Goal: Task Accomplishment & Management: Use online tool/utility

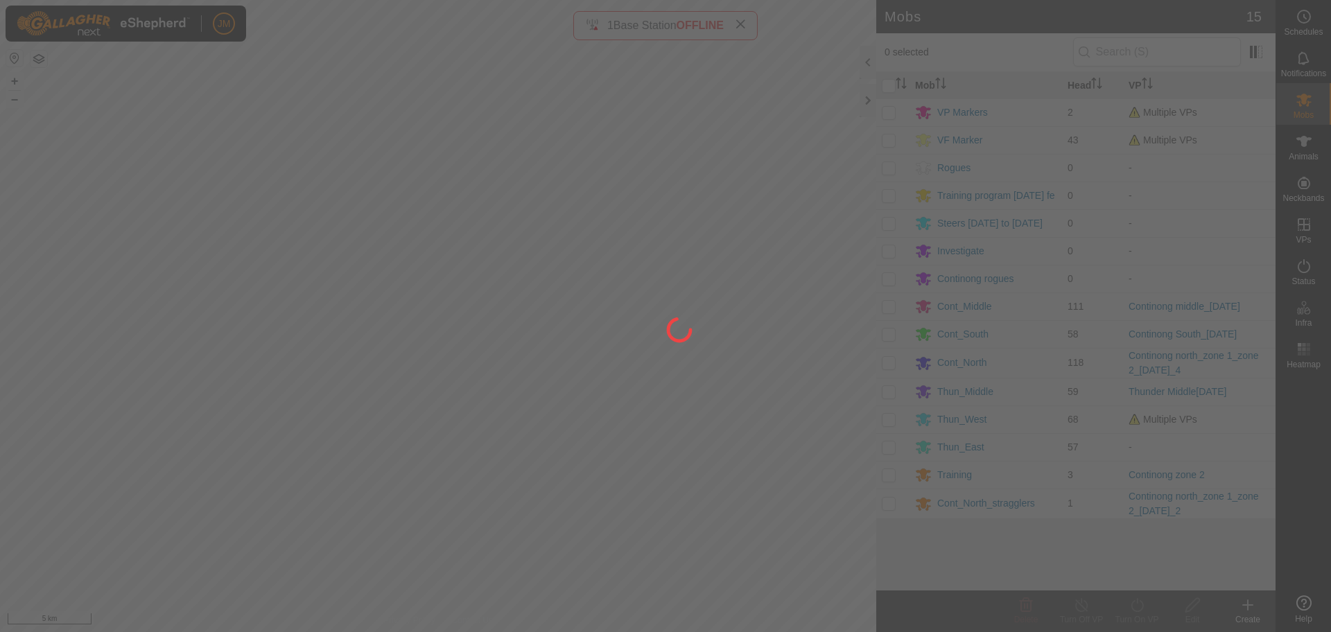
click at [867, 103] on div at bounding box center [665, 316] width 1331 height 632
click at [870, 98] on div at bounding box center [665, 316] width 1331 height 632
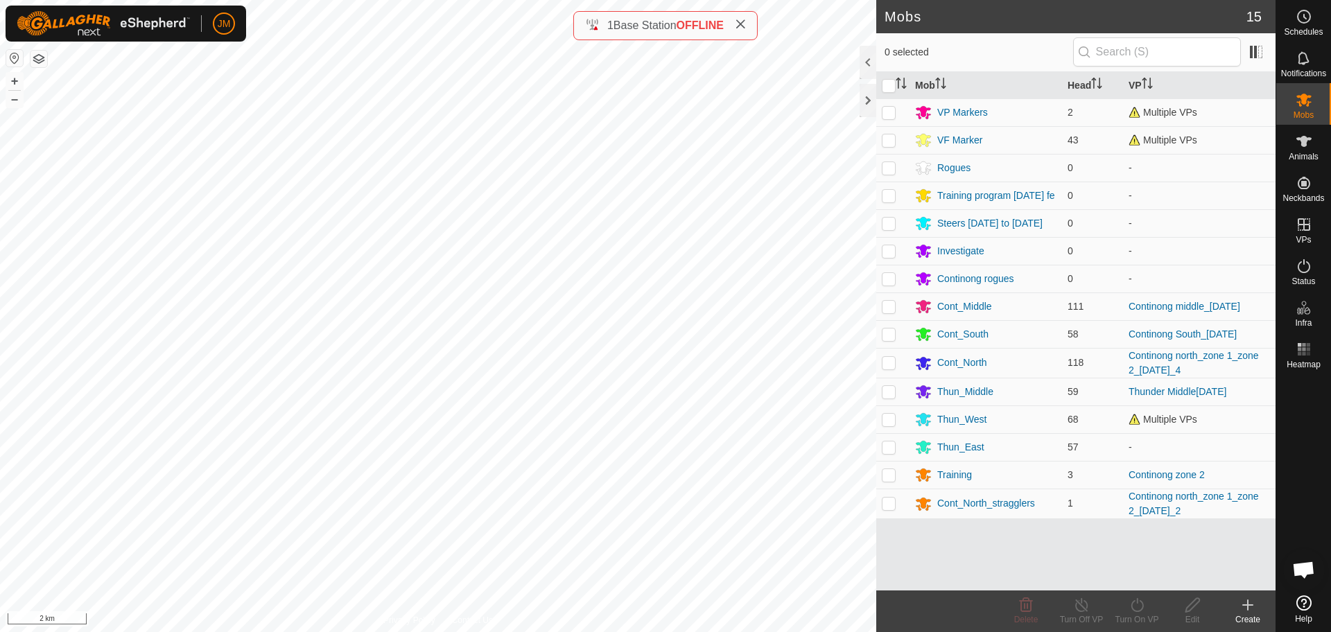
click at [870, 98] on div at bounding box center [867, 100] width 17 height 33
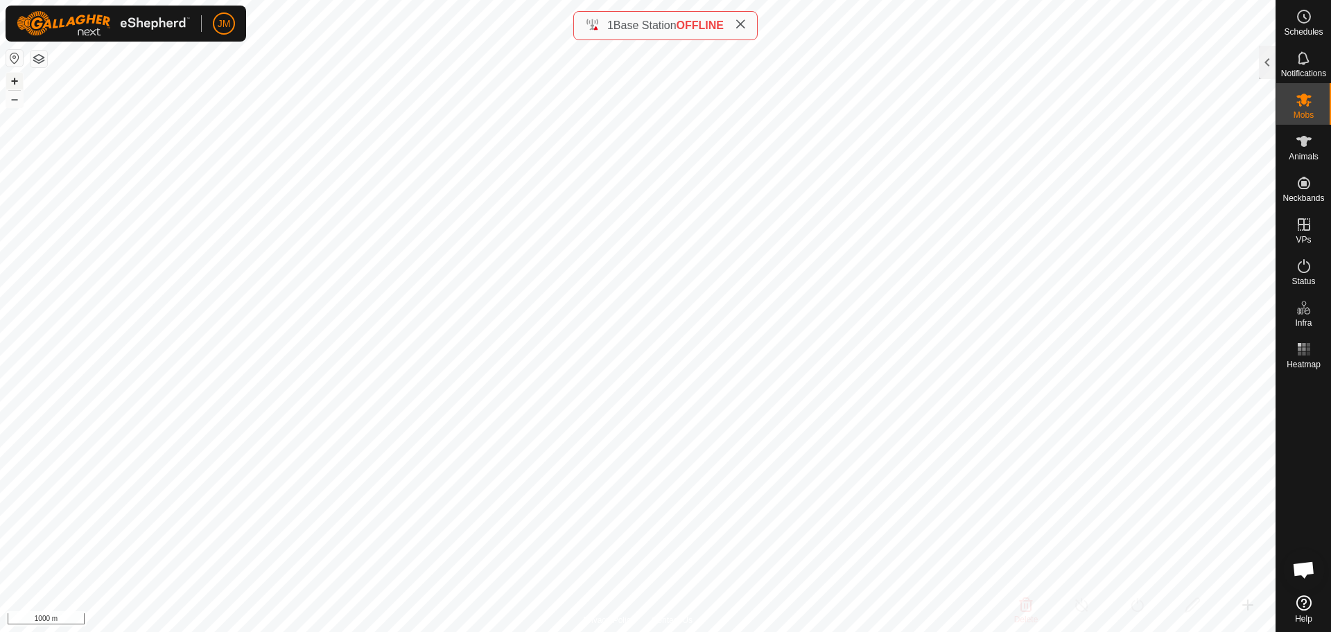
click at [12, 81] on button "+" at bounding box center [14, 81] width 17 height 17
type input "240564"
type input "-"
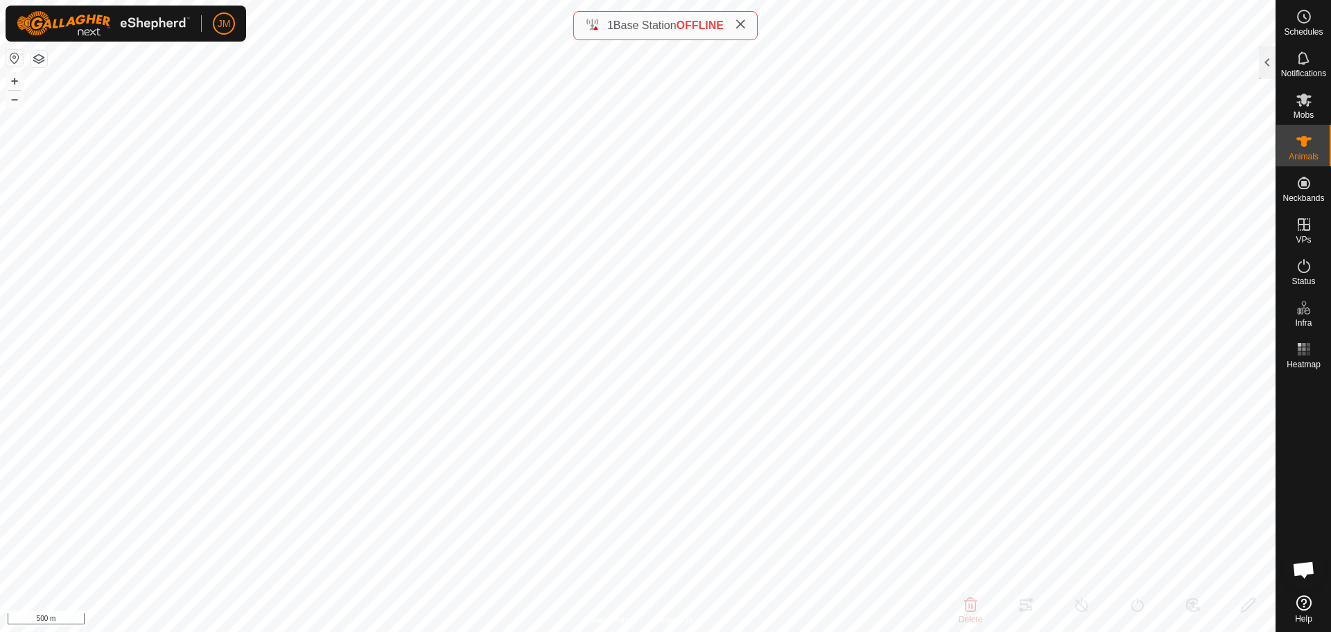
type input "-"
click at [1265, 60] on div at bounding box center [1267, 62] width 17 height 33
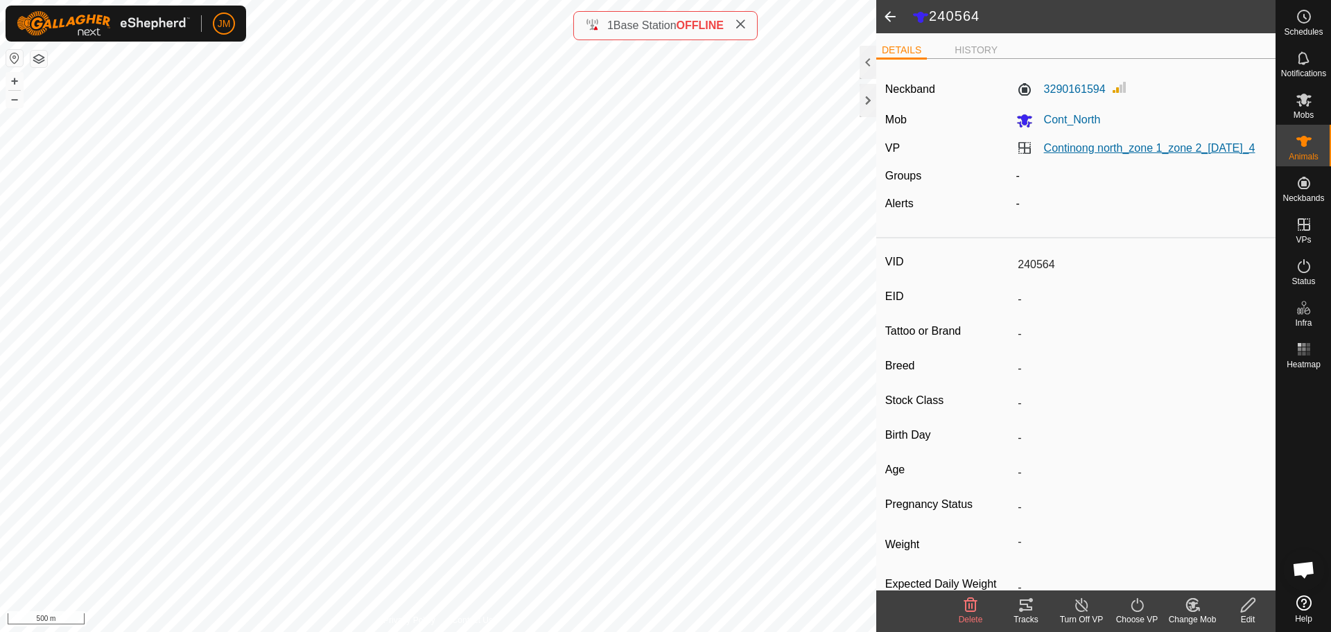
click at [1077, 154] on link "Continong north_zone 1_zone 2_[DATE]_4" at bounding box center [1149, 148] width 211 height 12
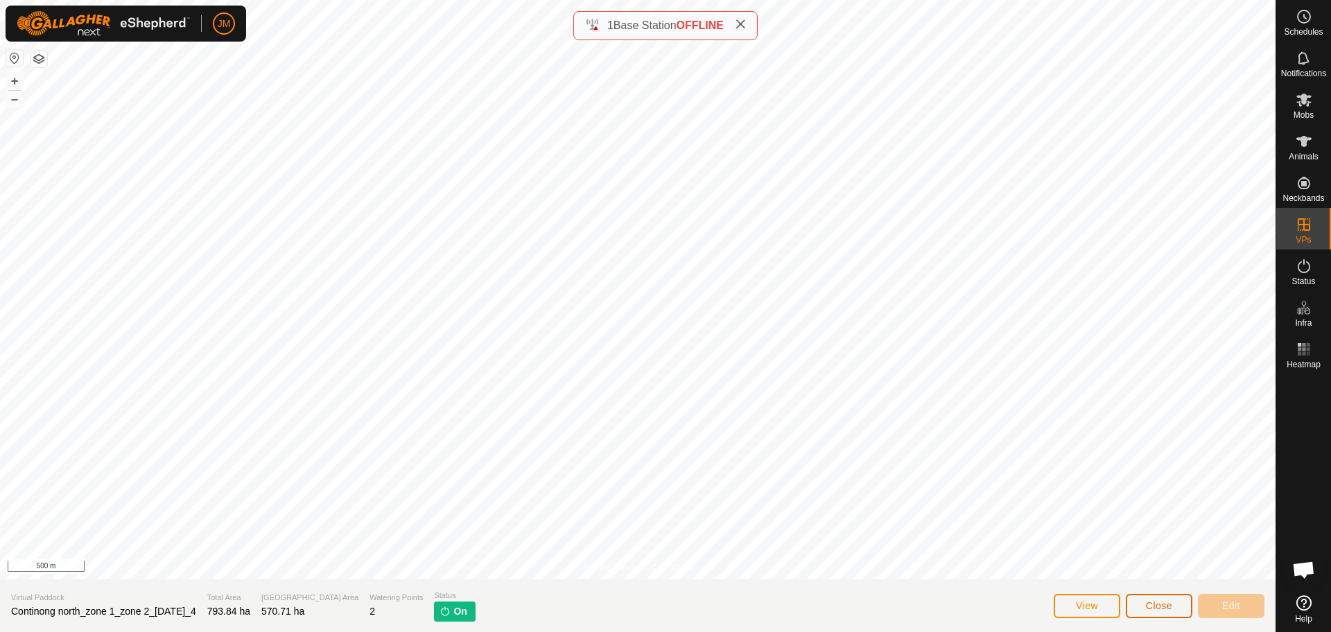
click at [1150, 603] on span "Close" at bounding box center [1159, 605] width 26 height 11
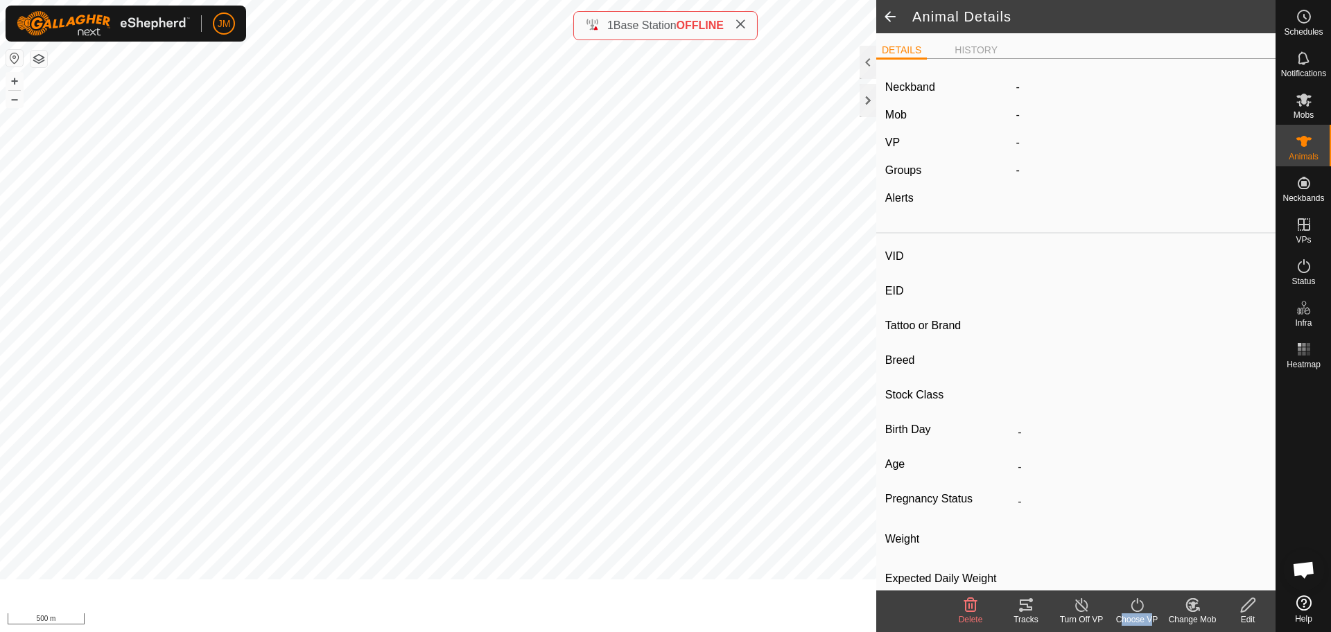
click at [1150, 603] on turn-on-svg-icon at bounding box center [1136, 605] width 55 height 17
type input "240564"
type input "-"
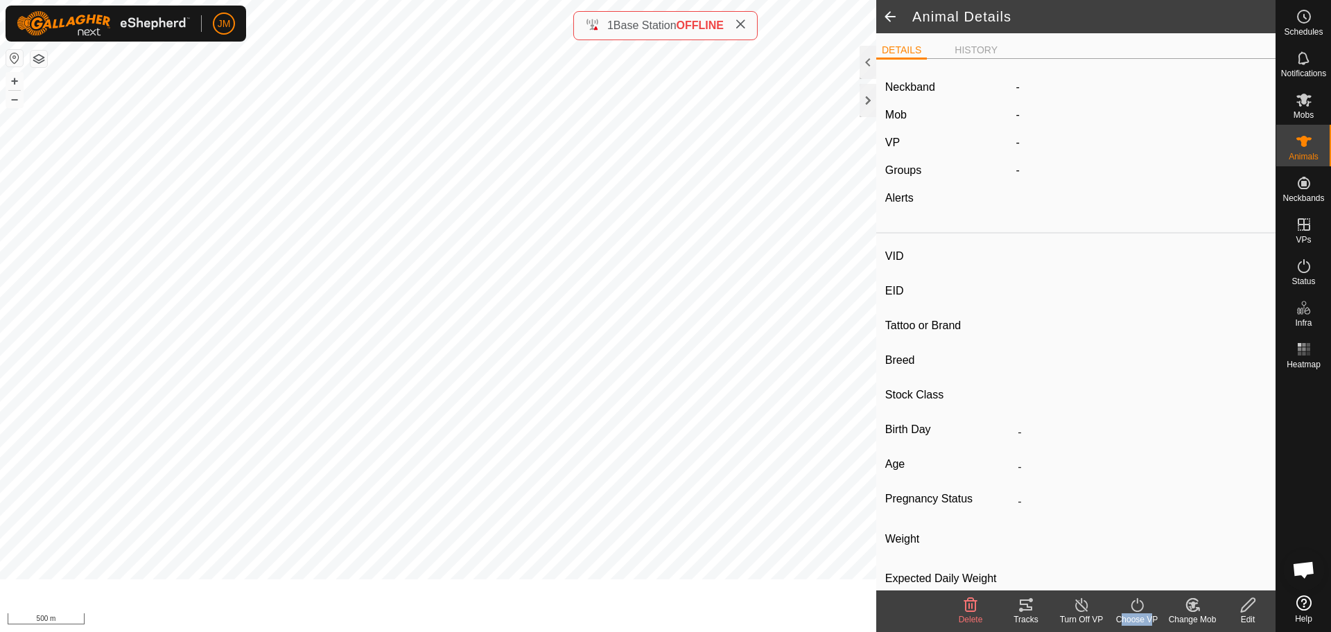
type input "-"
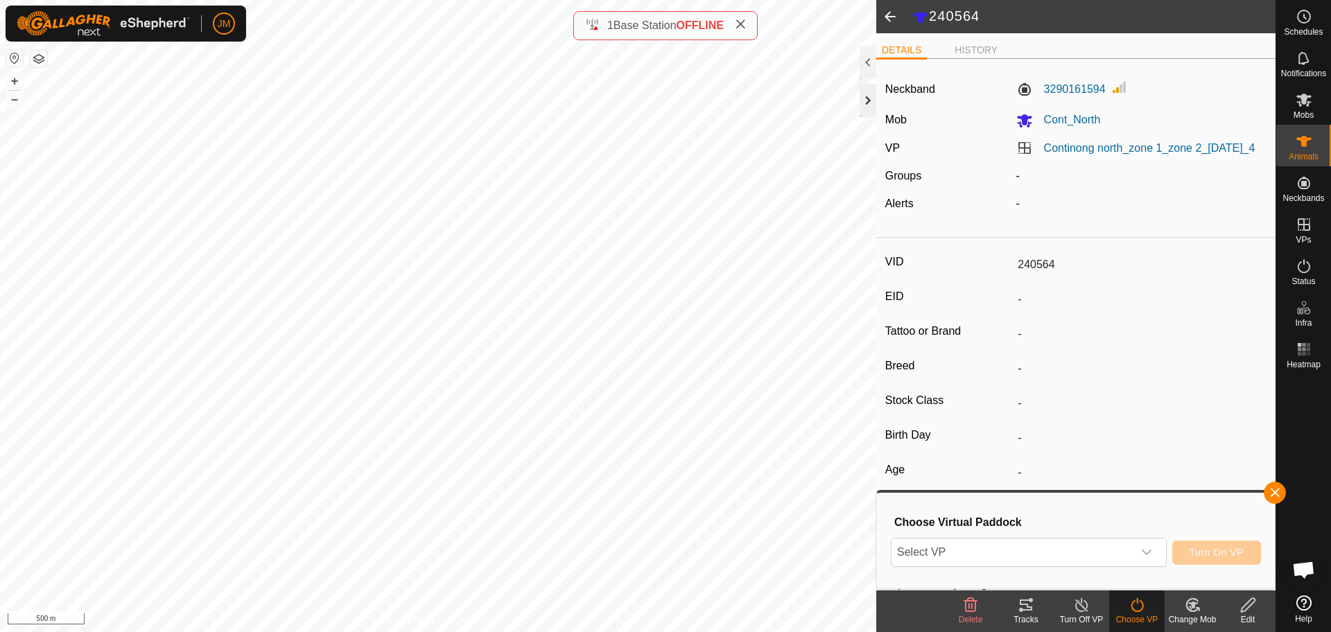
click at [870, 98] on div at bounding box center [867, 100] width 17 height 33
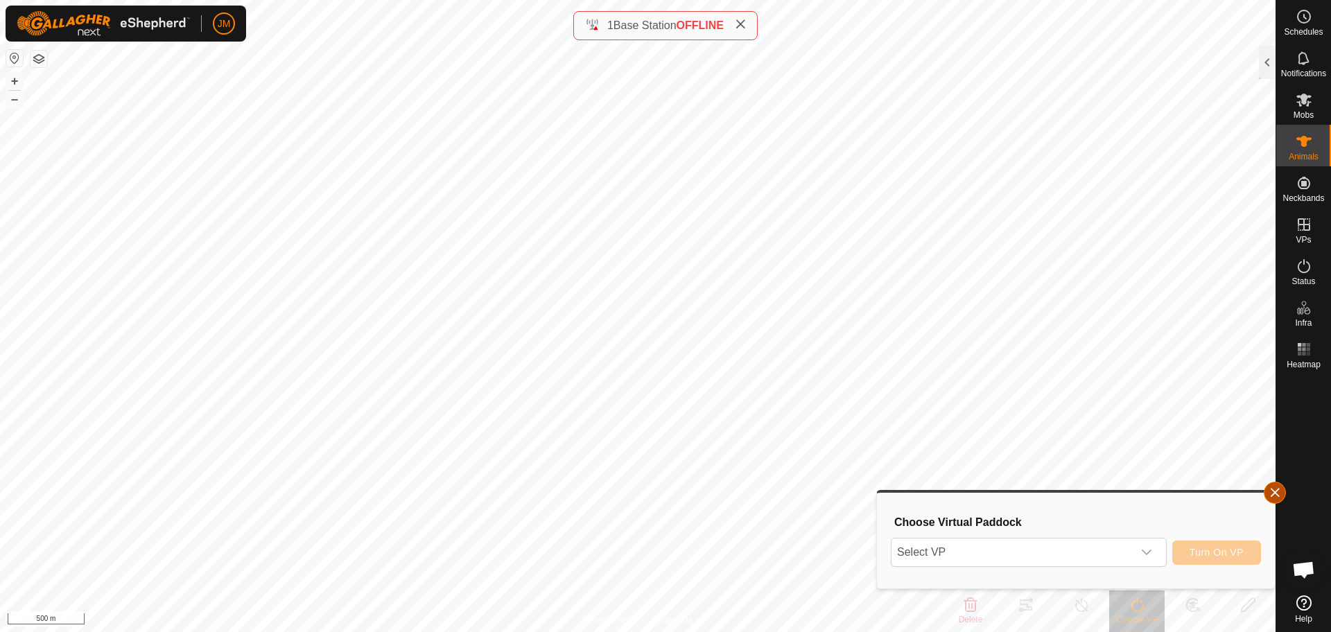
click at [1274, 499] on button "button" at bounding box center [1274, 493] width 22 height 22
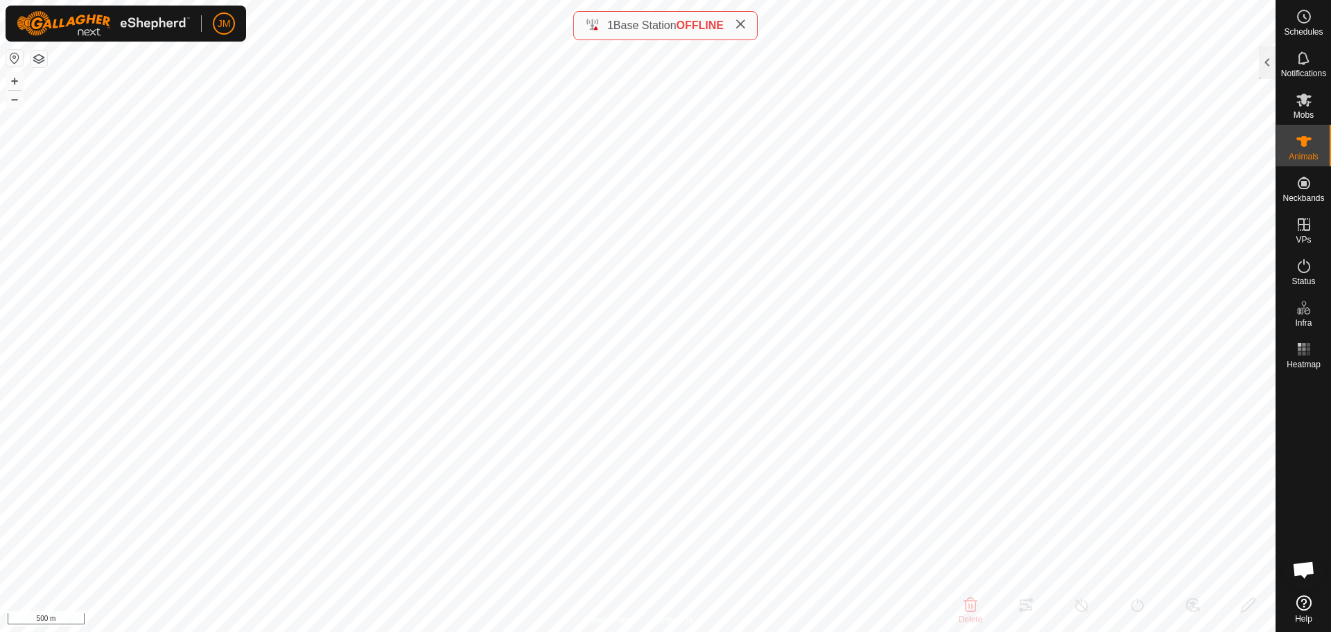
click at [745, 26] on icon at bounding box center [740, 24] width 11 height 11
type input "21140"
type input "-"
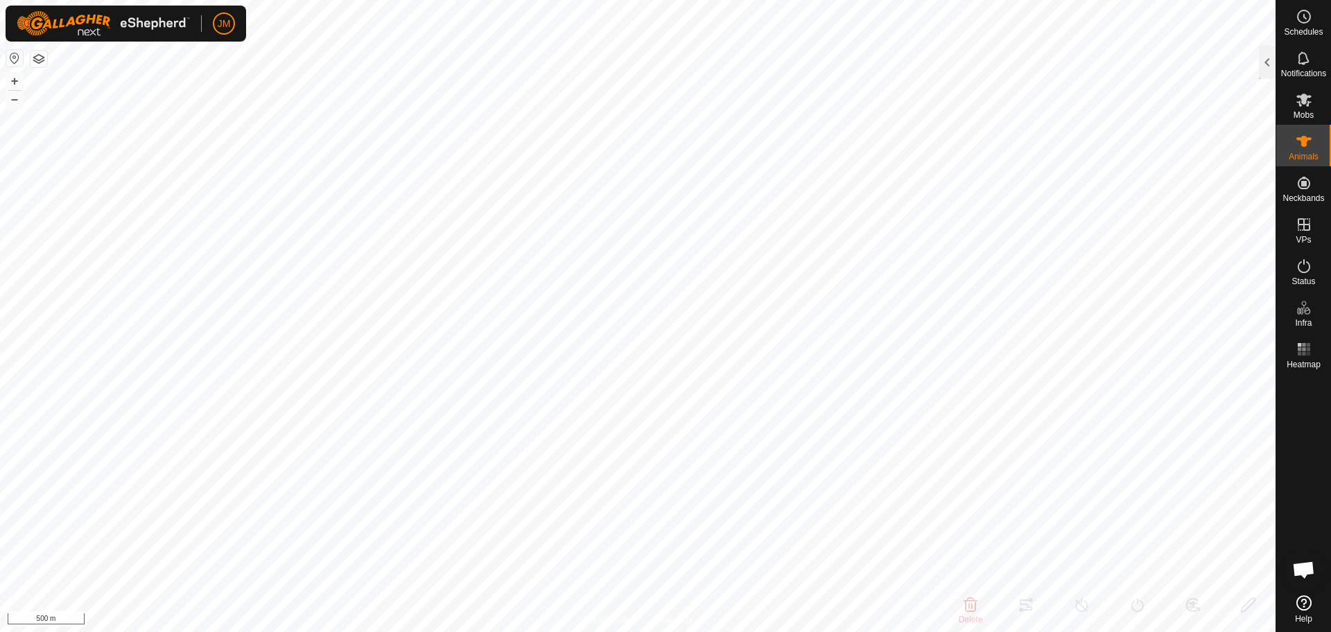
type input "-"
click at [17, 83] on button "+" at bounding box center [14, 81] width 17 height 17
type input "20670"
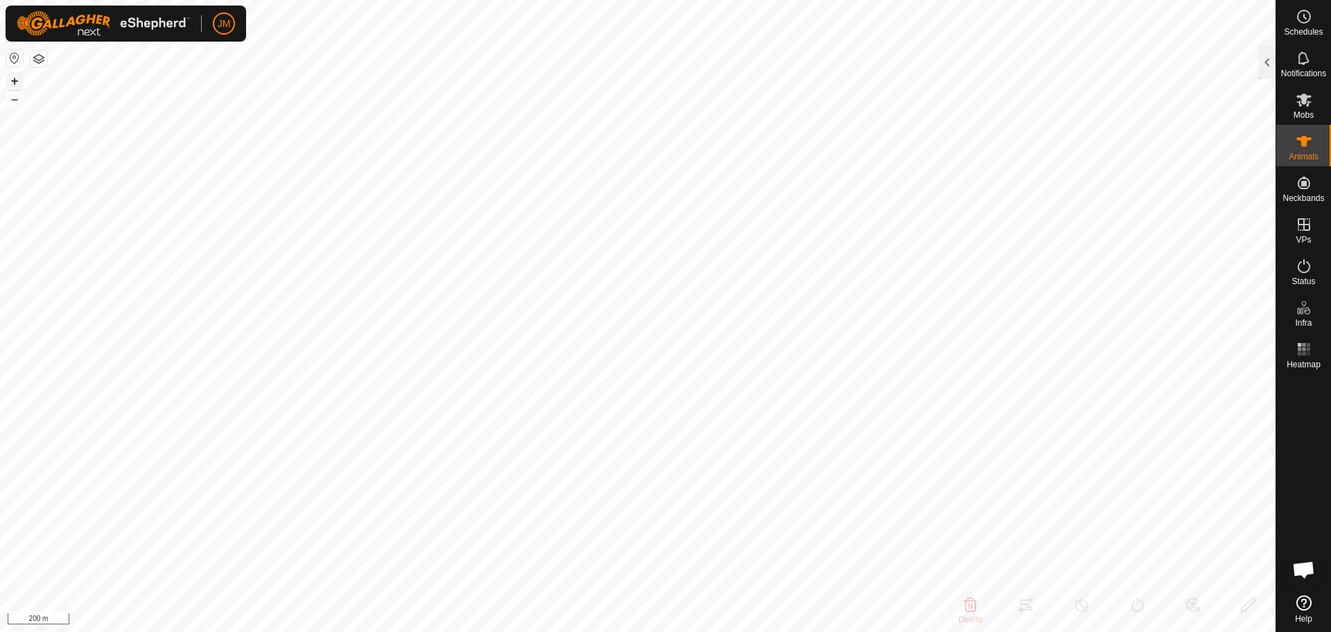
type input "-"
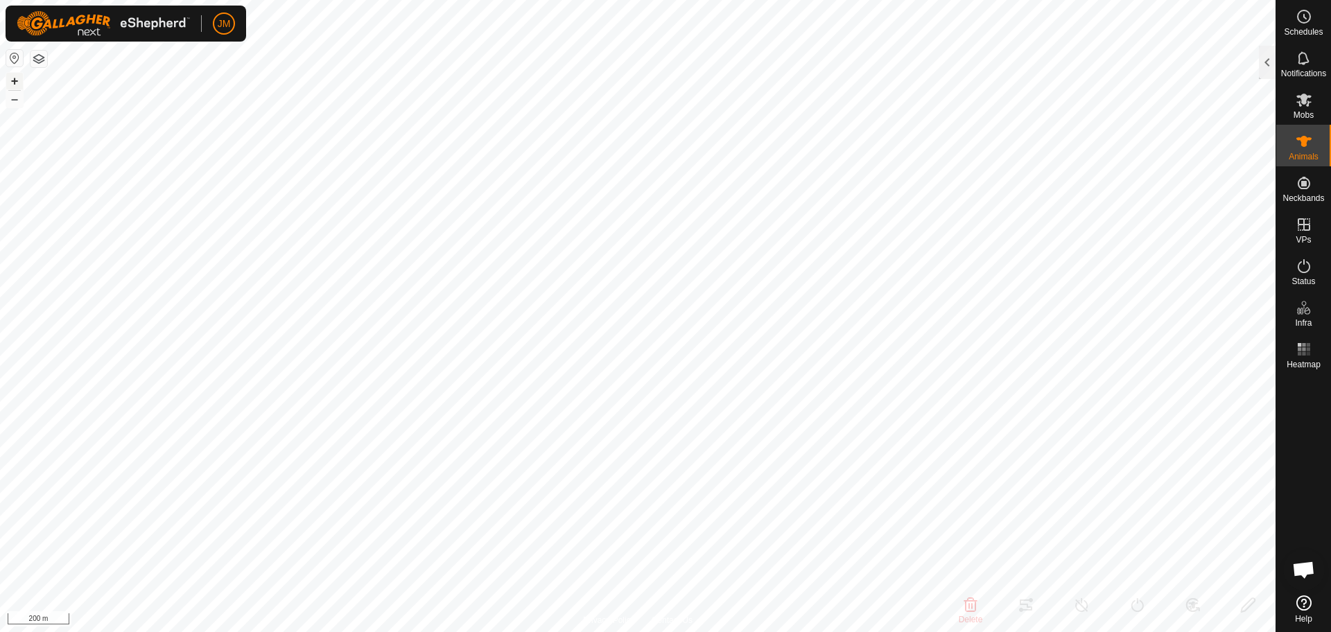
type input "-"
click at [1272, 69] on div at bounding box center [1267, 62] width 17 height 33
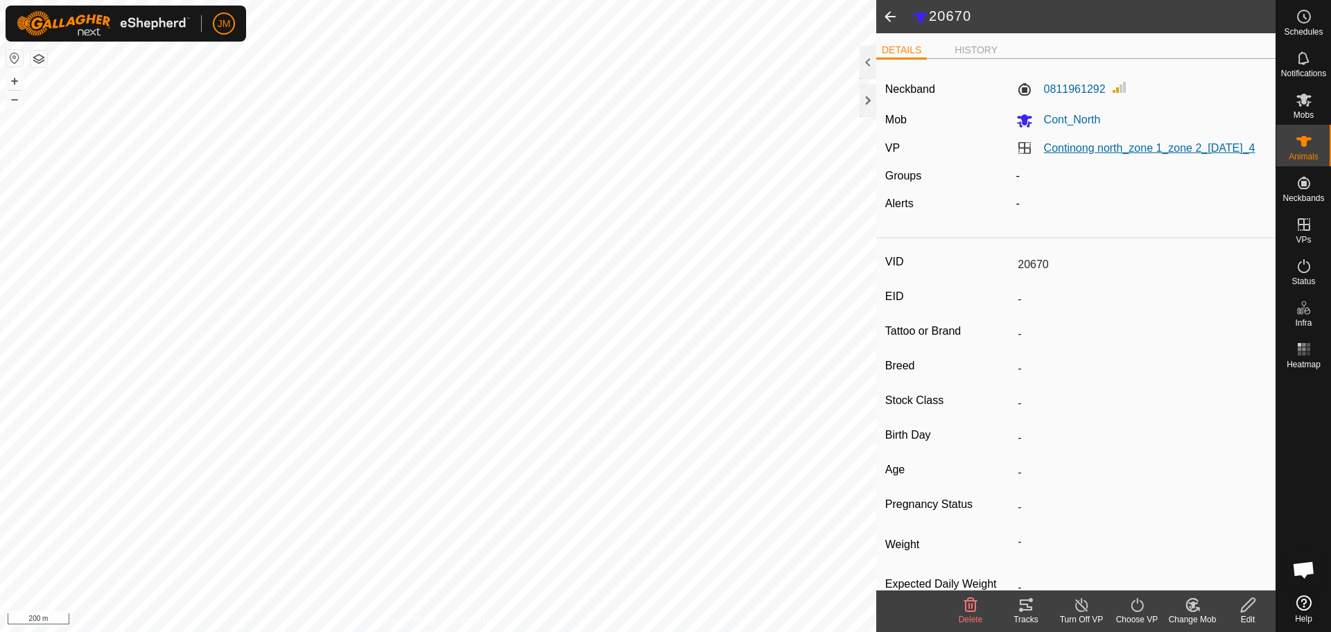
click at [1074, 154] on link "Continong north_zone 1_zone 2_[DATE]_4" at bounding box center [1149, 148] width 211 height 12
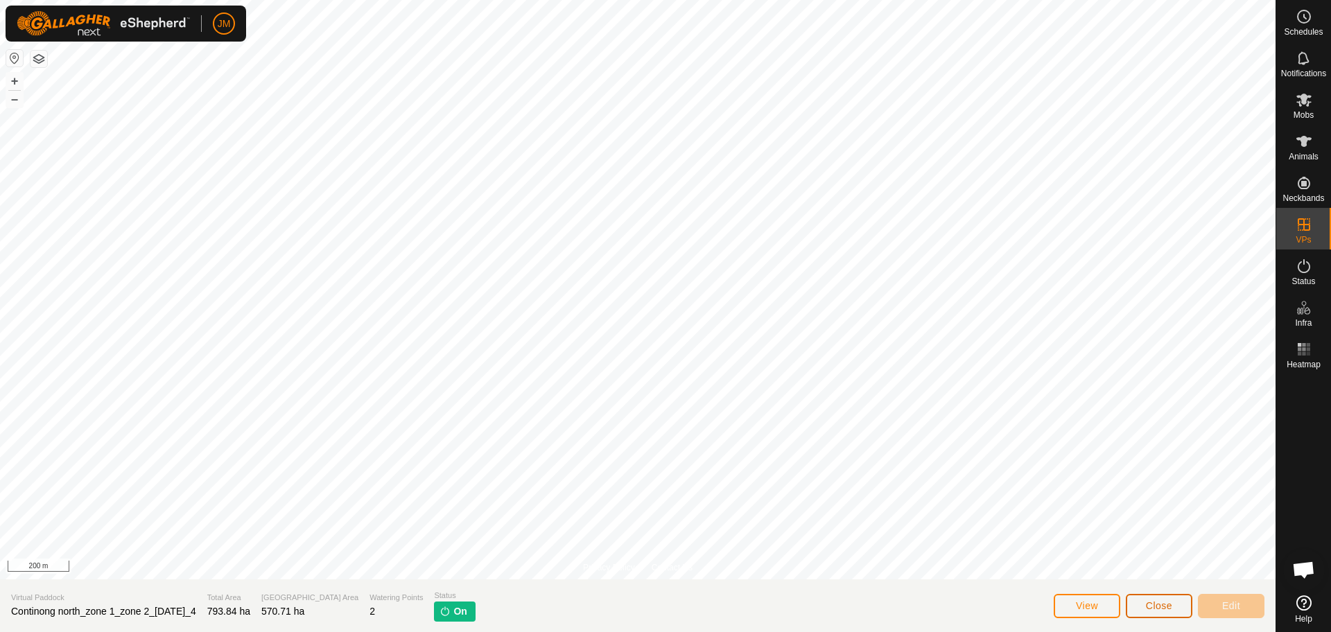
click at [1160, 608] on span "Close" at bounding box center [1159, 605] width 26 height 11
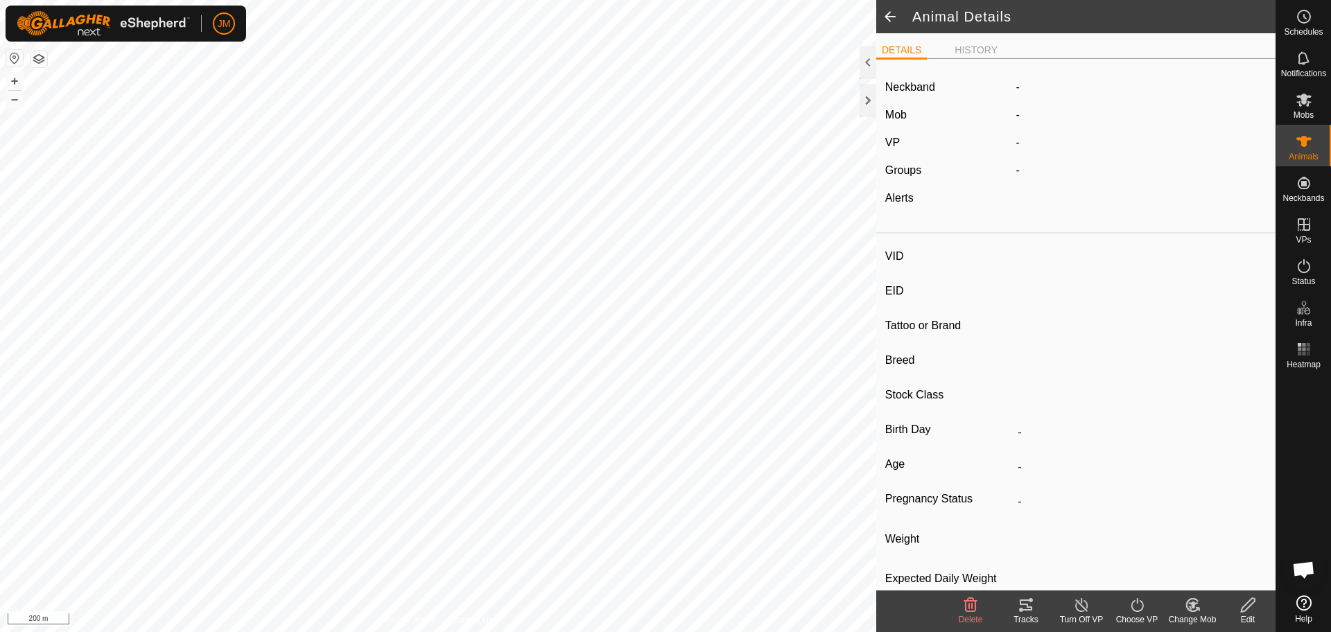
type input "20670"
type input "-"
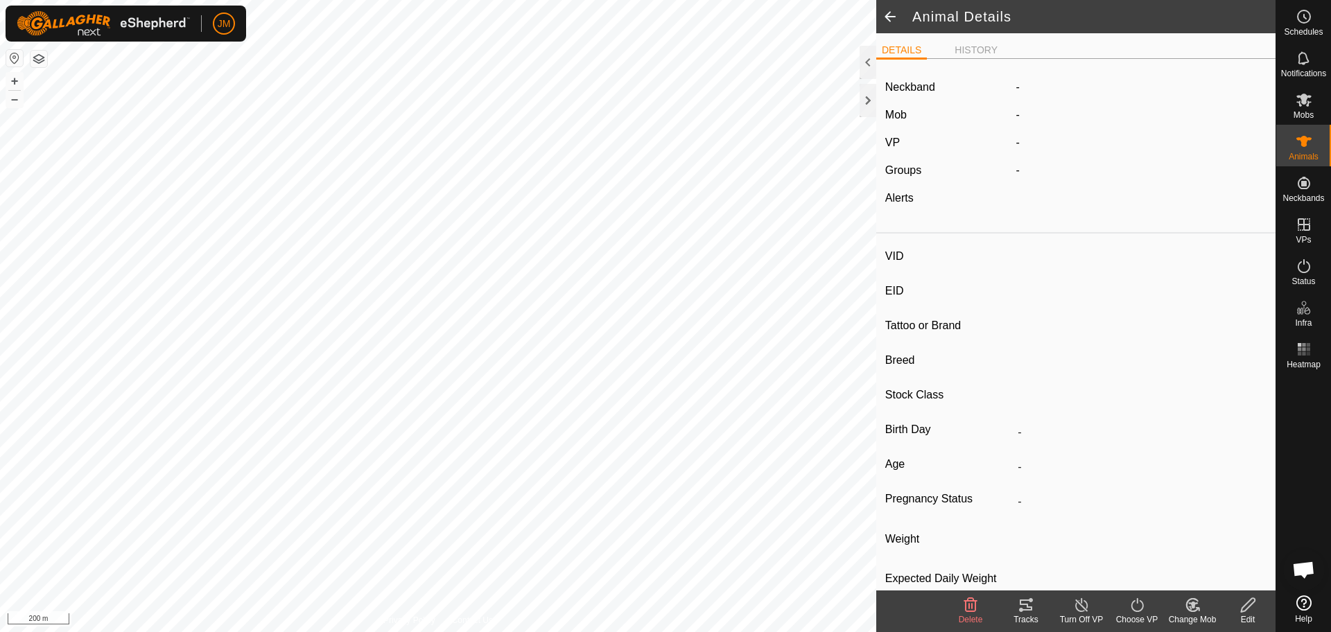
type input "-"
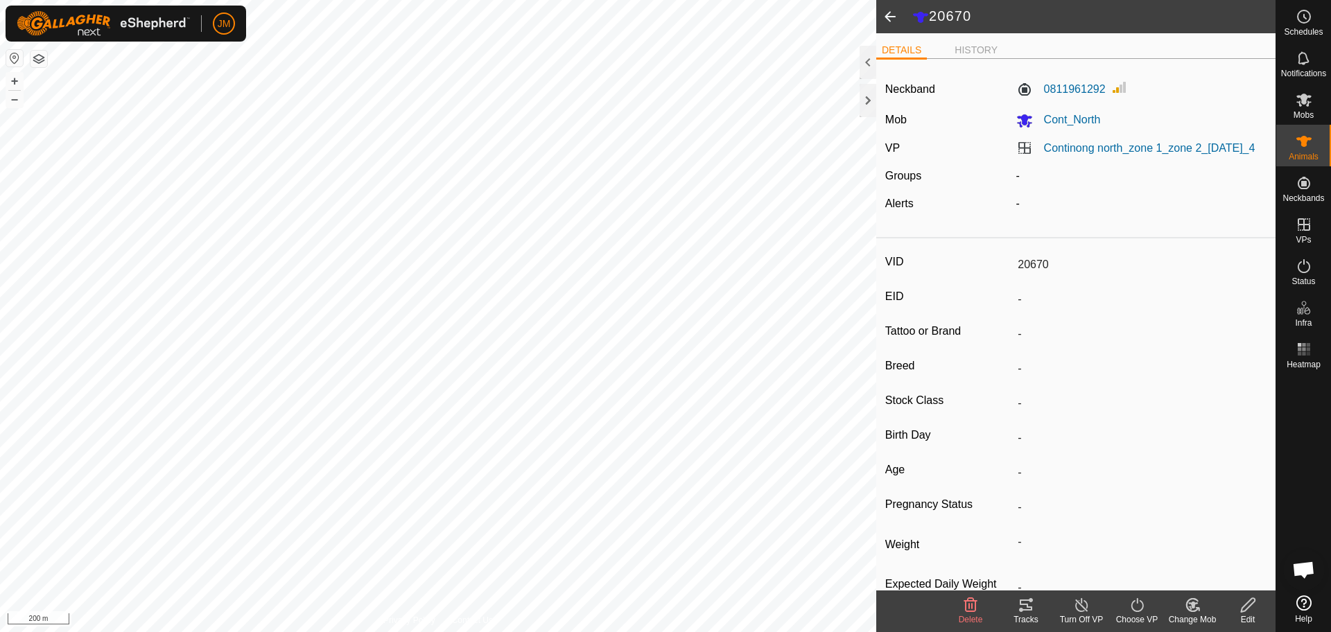
click at [879, 295] on div "20670 DETAILS HISTORY Neckband 0811961292 Mob Cont_North VP Continong north_zon…" at bounding box center [637, 316] width 1275 height 632
type input "18318"
type input "-"
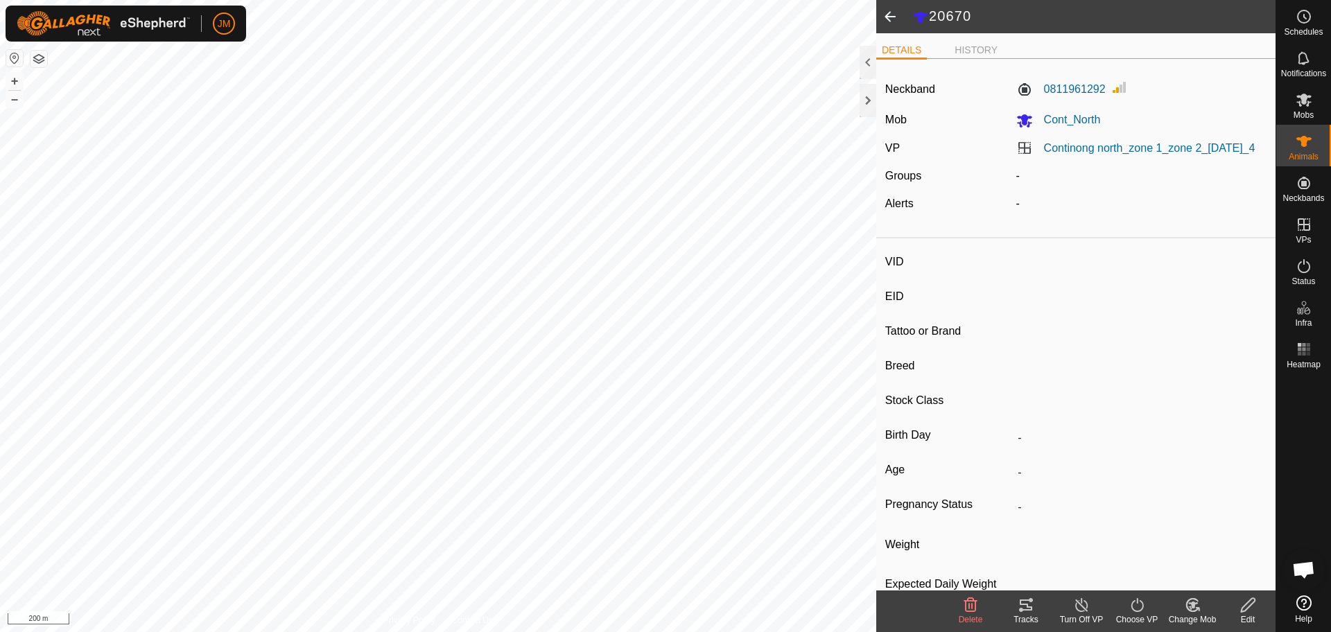
type input "-"
click at [1069, 154] on link "Continong north_zone 1_zone 2_[DATE]_4" at bounding box center [1149, 148] width 211 height 12
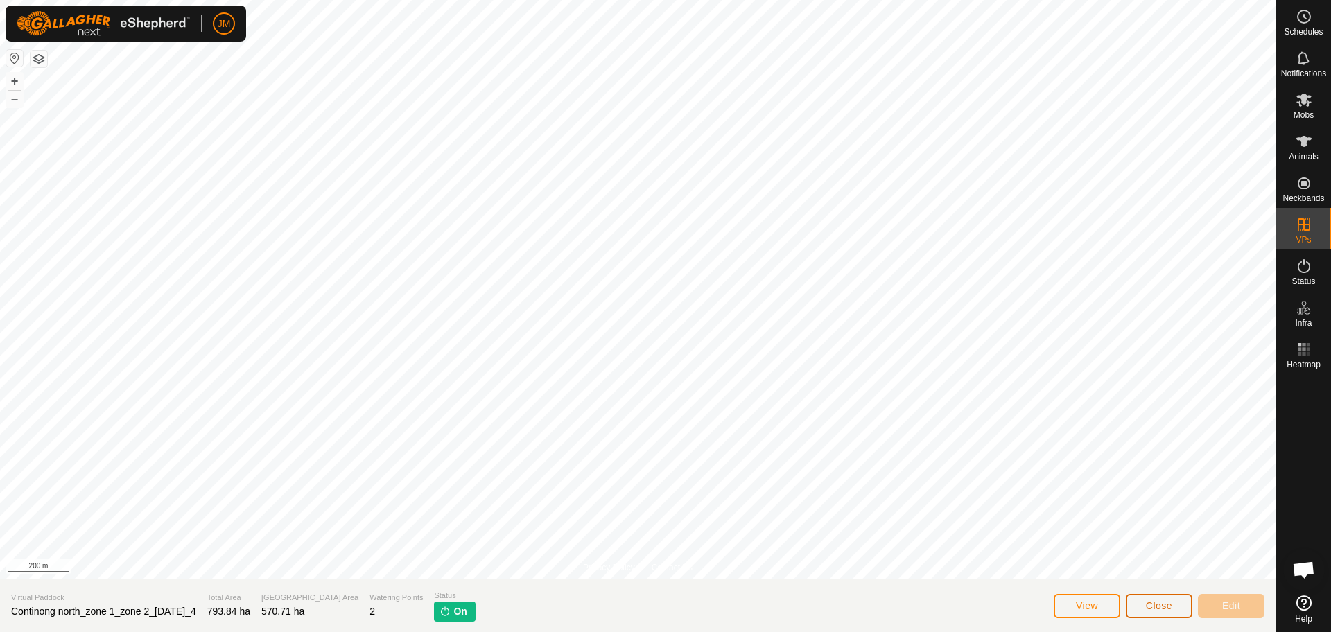
click at [1162, 605] on span "Close" at bounding box center [1159, 605] width 26 height 11
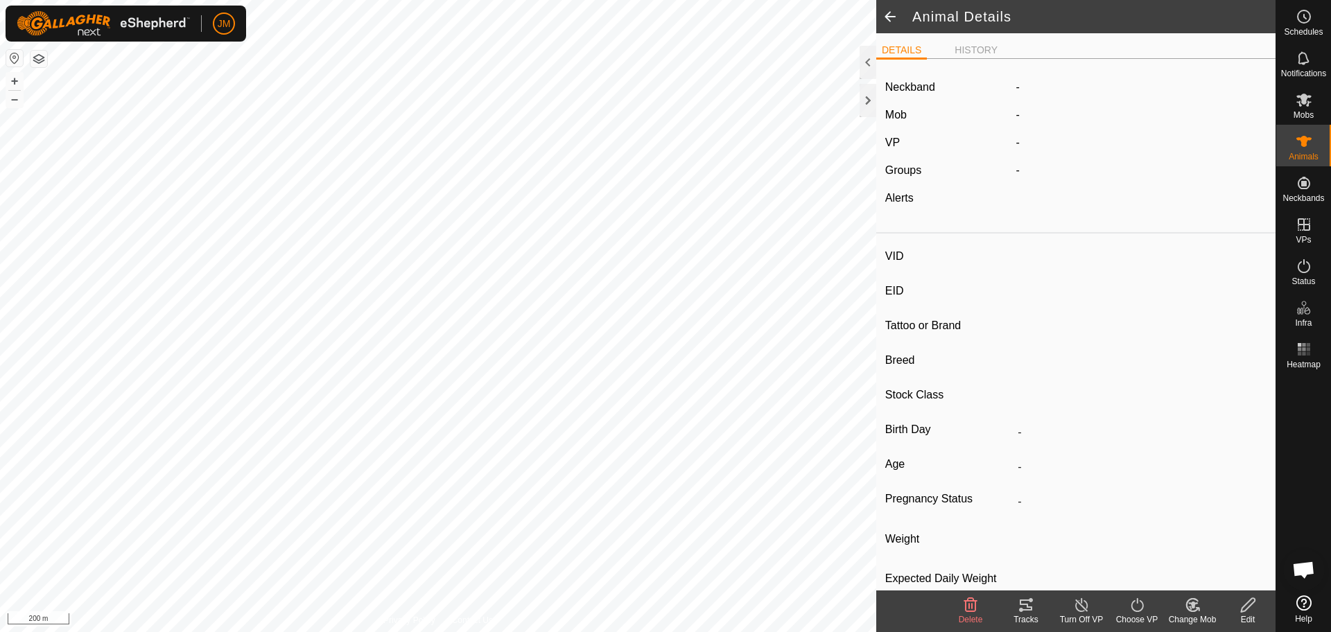
type input "18318"
type input "-"
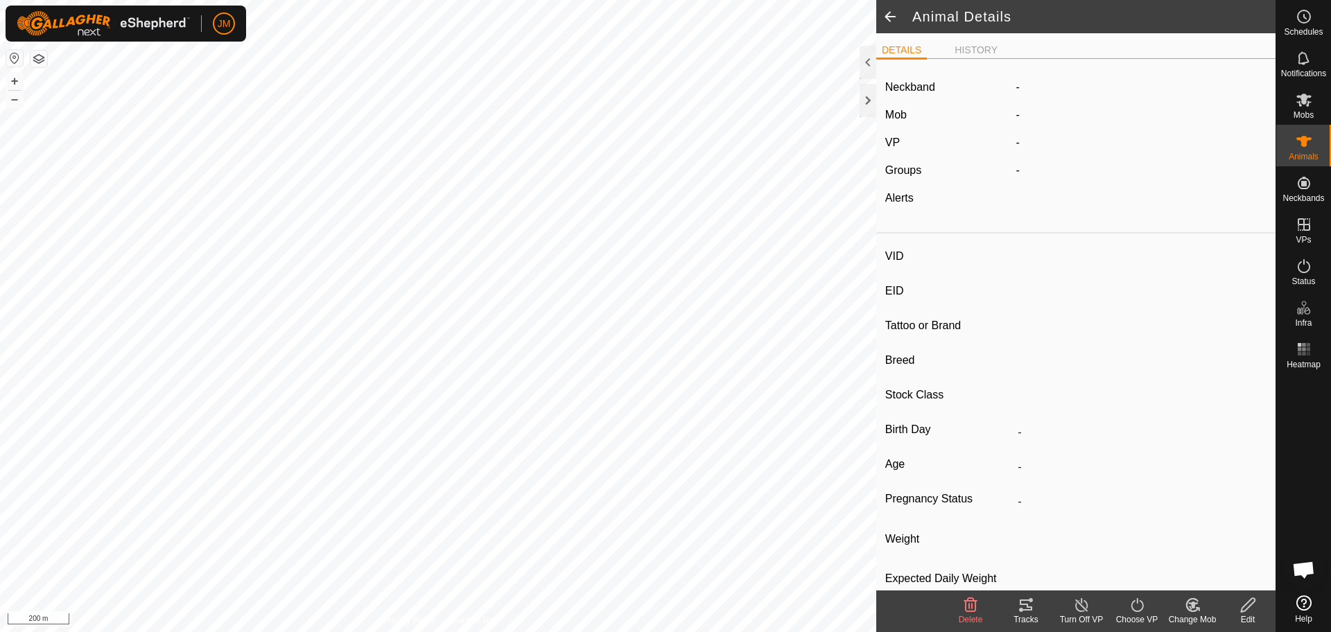
type input "-"
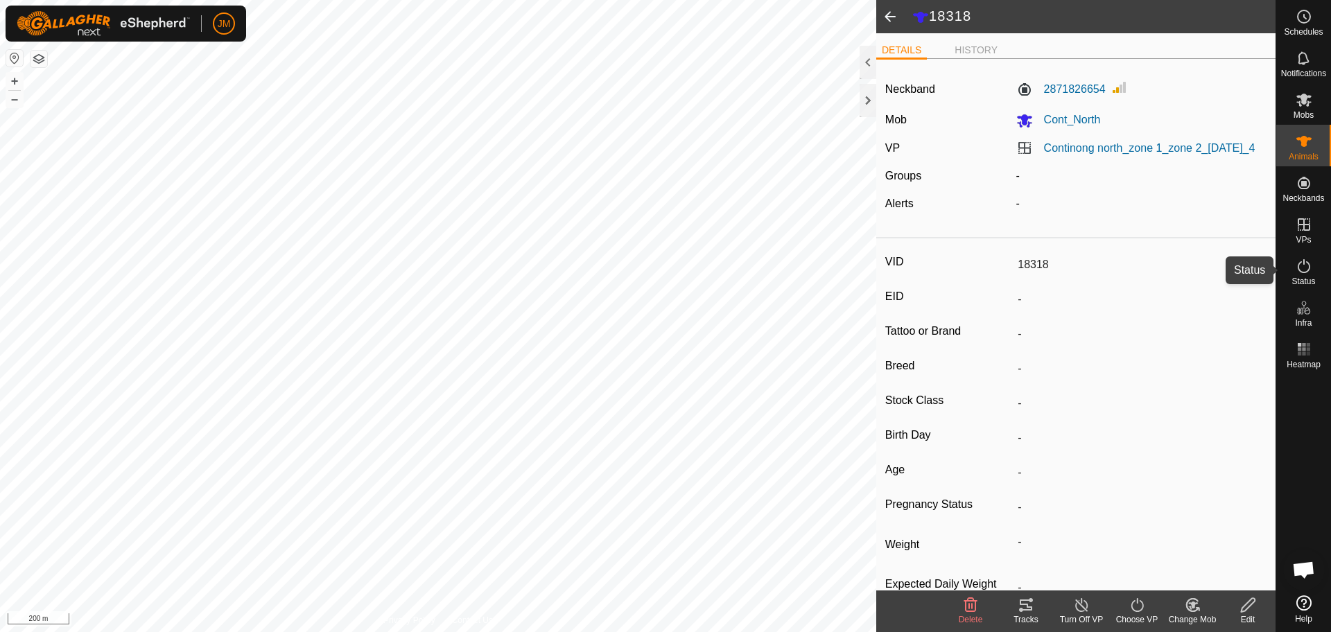
click at [1297, 268] on icon at bounding box center [1303, 266] width 12 height 14
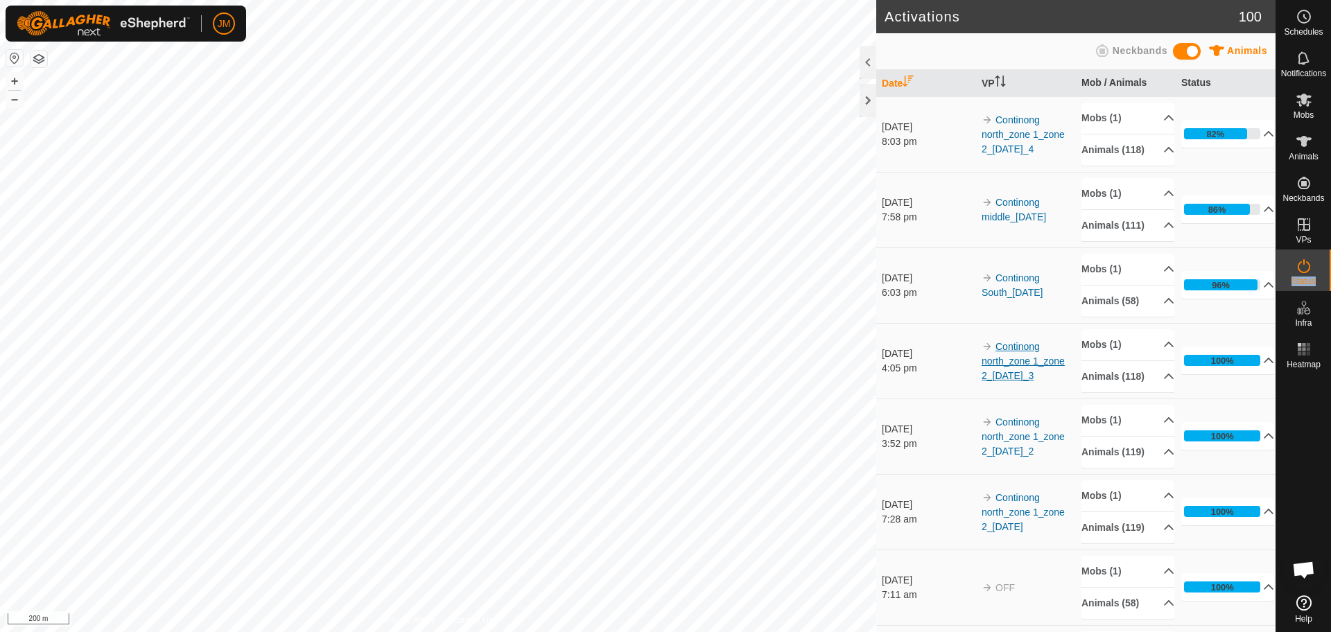
drag, startPoint x: 1057, startPoint y: 394, endPoint x: 992, endPoint y: 371, distance: 68.6
click at [992, 371] on td "Continong north_zone 1_zone 2_[DATE]_3" at bounding box center [1026, 361] width 100 height 76
copy link "Continong north_zone 1_zone 2_[DATE]_3"
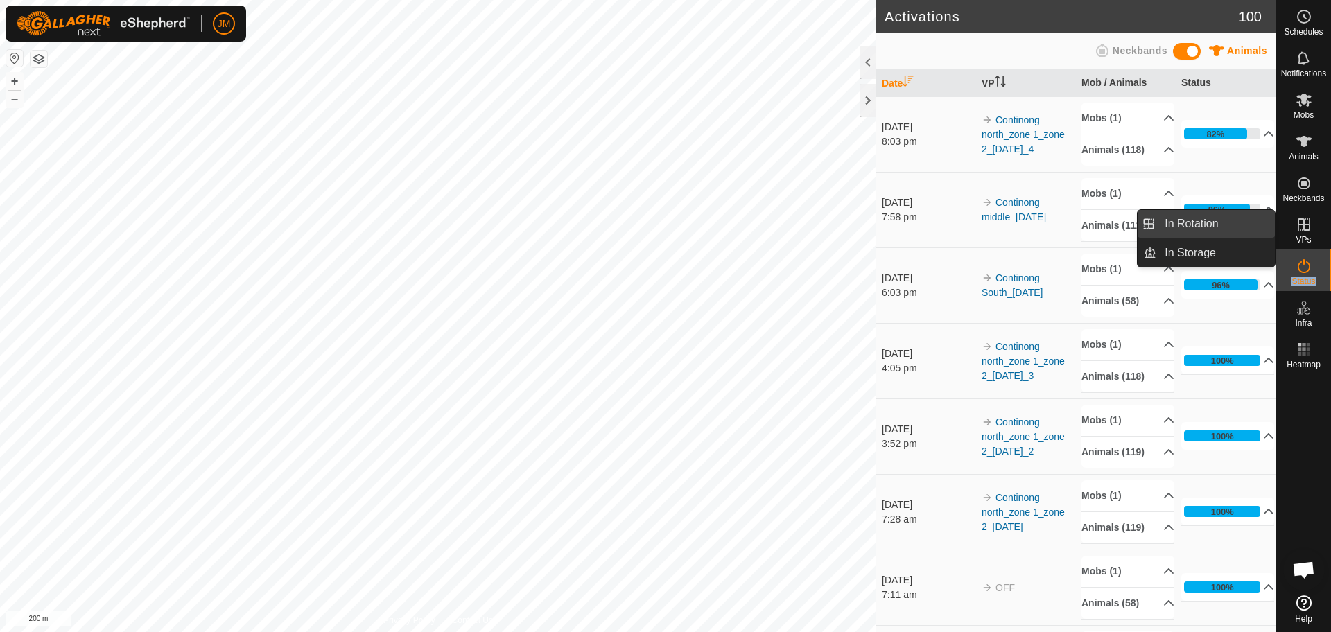
click at [1264, 231] on link "In Rotation" at bounding box center [1215, 224] width 119 height 28
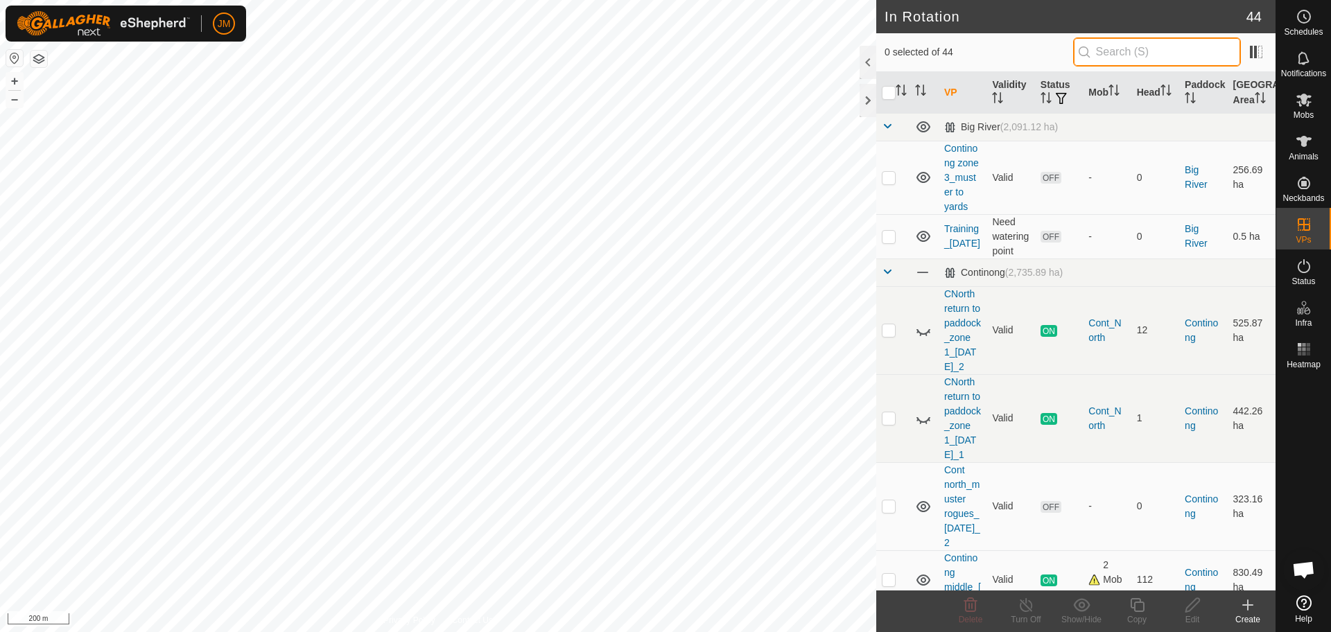
click at [1128, 58] on input "text" at bounding box center [1157, 51] width 168 height 29
paste input "Continong north_zone 1_zone 2_[DATE]_3"
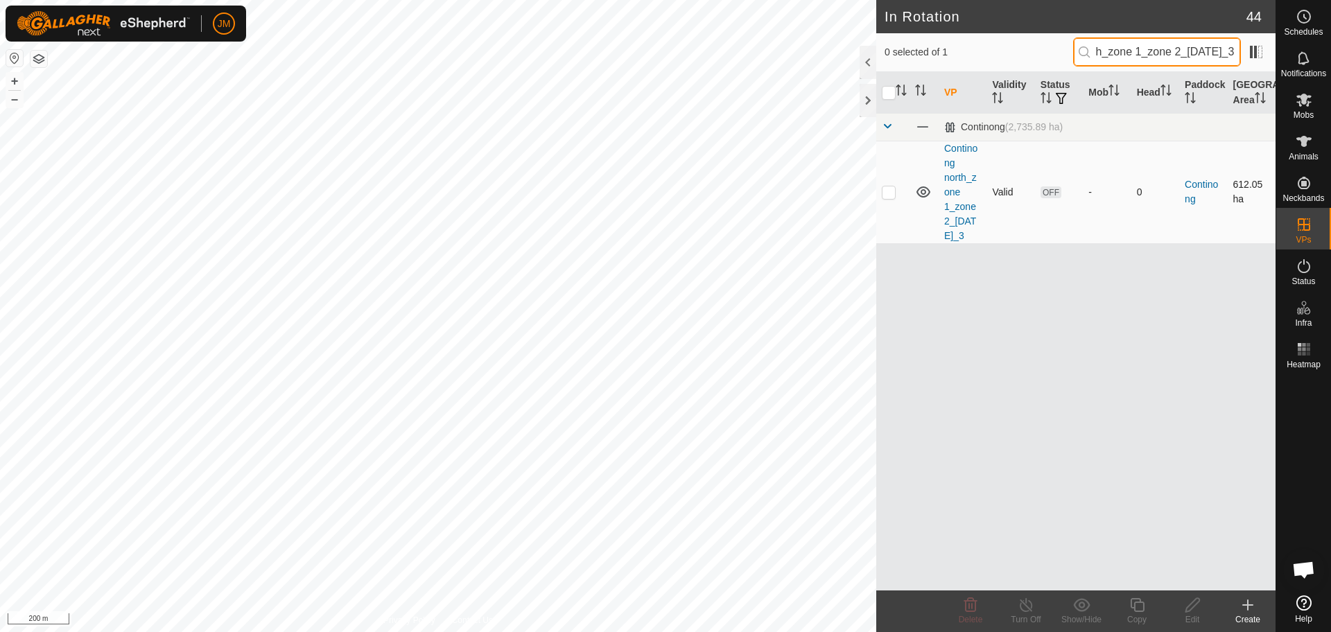
type input "Continong north_zone 1_zone 2_[DATE]_3"
click at [888, 195] on p-checkbox at bounding box center [889, 191] width 14 height 11
checkbox input "true"
click at [1139, 606] on icon at bounding box center [1136, 605] width 17 height 17
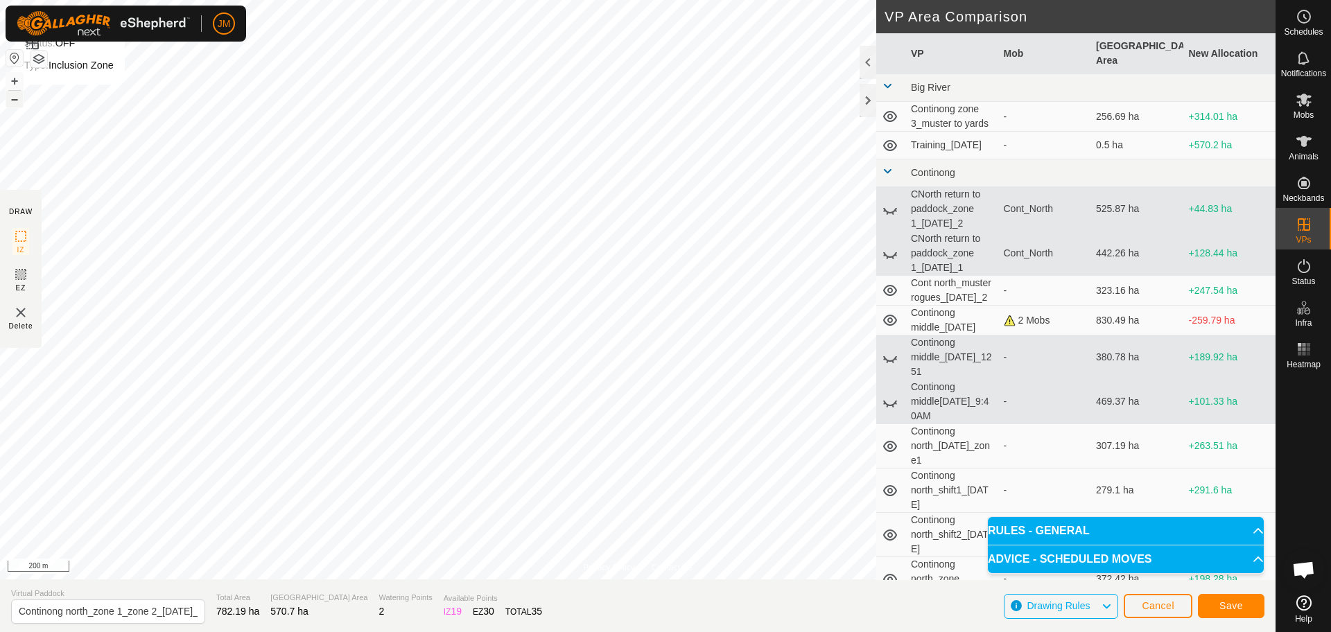
click at [13, 98] on button "–" at bounding box center [14, 99] width 17 height 17
click at [79, 609] on input "Continong north_zone 1_zone 2_[DATE]_3-VP001" at bounding box center [108, 611] width 194 height 24
drag, startPoint x: 144, startPoint y: 611, endPoint x: 189, endPoint y: 611, distance: 45.0
click at [189, 611] on input "Continong north_zone 1_zone 2_[DATE]_3-VP001" at bounding box center [108, 611] width 194 height 24
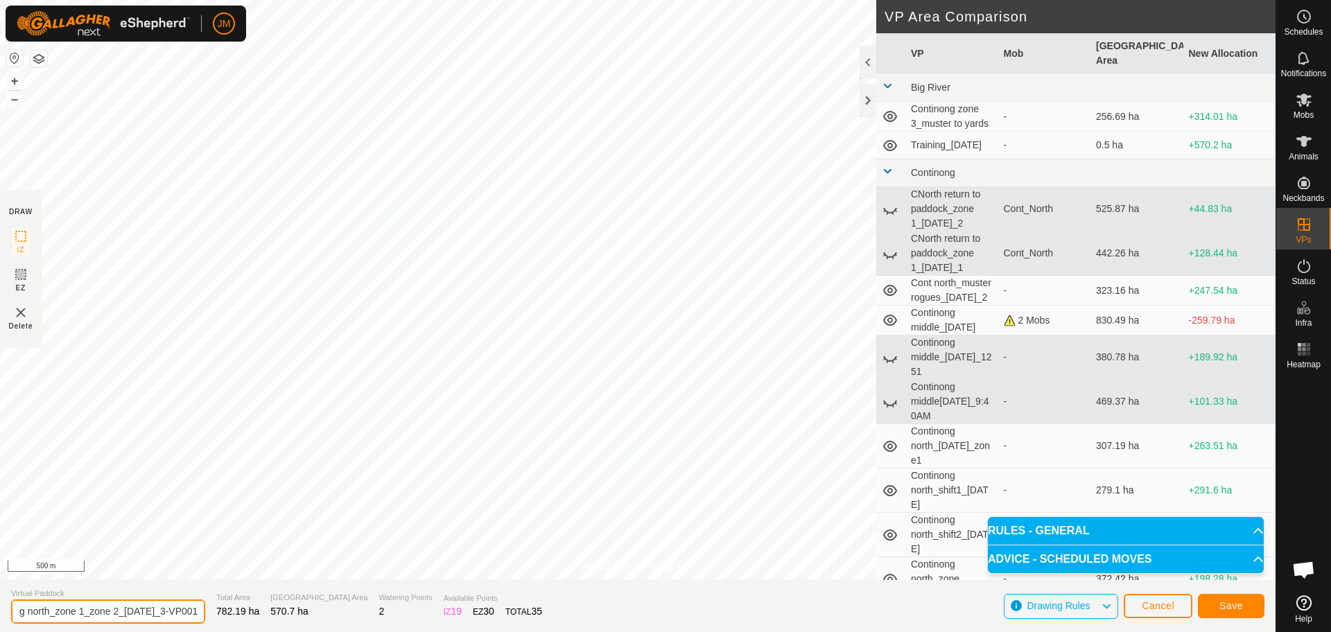
click at [107, 613] on input "Continong north_zone 1_zone 2_[DATE]_3-VP001" at bounding box center [108, 611] width 194 height 24
drag, startPoint x: 148, startPoint y: 611, endPoint x: 211, endPoint y: 614, distance: 63.1
click at [211, 614] on section "Virtual Paddock Continong north_zone 1_zone 2_[DATE]_3-VP001 Total Area 782.19 …" at bounding box center [637, 605] width 1275 height 53
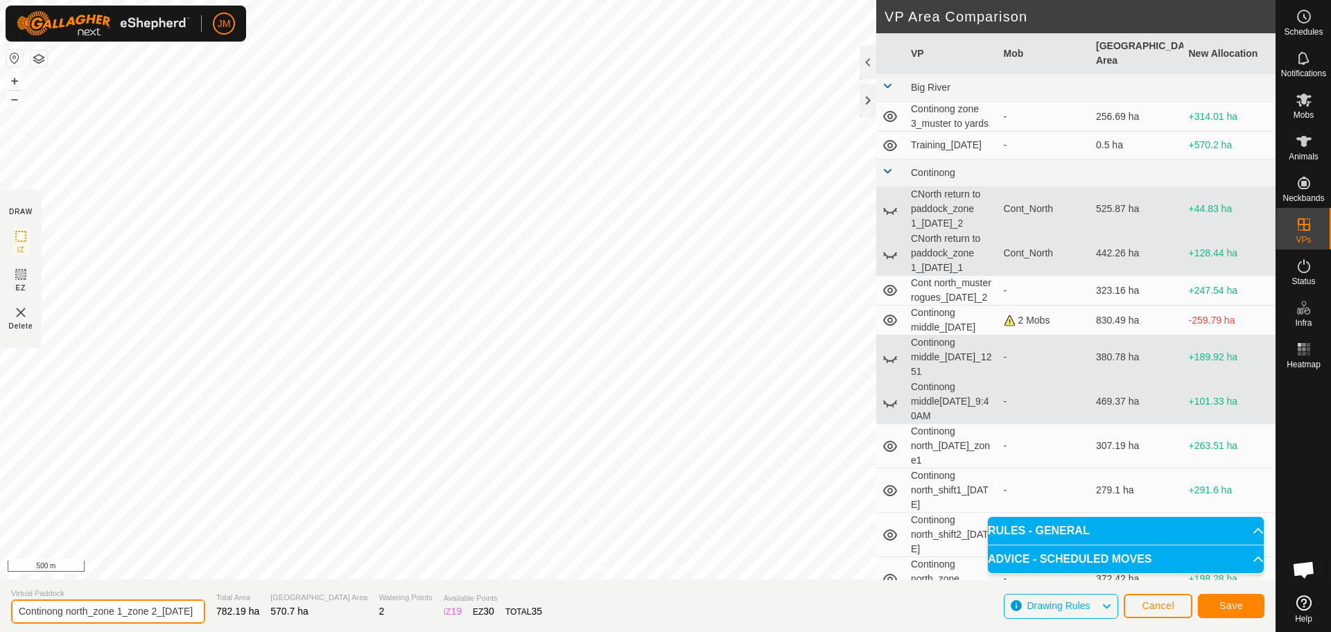
click at [42, 617] on input "Continong north_zone 1_zone 2_[DATE]" at bounding box center [108, 611] width 194 height 24
drag, startPoint x: 52, startPoint y: 613, endPoint x: 0, endPoint y: 612, distance: 52.0
click at [0, 612] on section "Virtual Paddock Continong north_zone 1_zone 2_[DATE] Total Area 782.19 ha Grazi…" at bounding box center [637, 605] width 1275 height 53
click at [28, 612] on input "Continong north_zone 1_zone 2_[DATE]" at bounding box center [108, 611] width 194 height 24
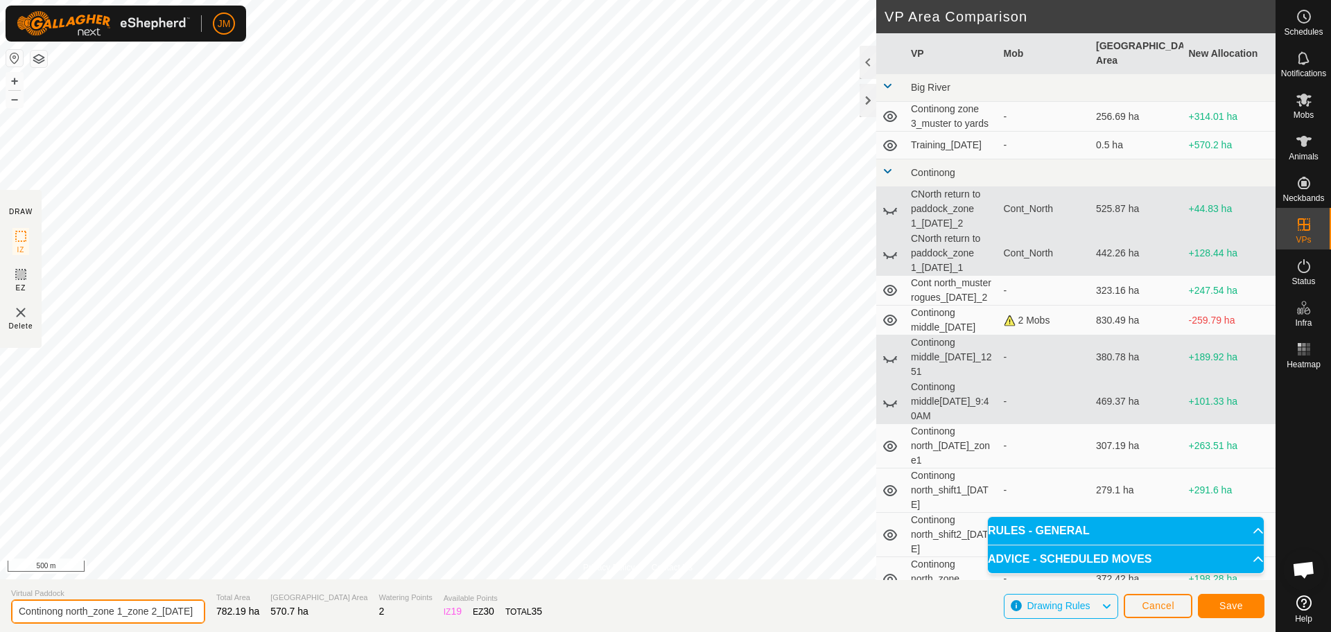
scroll to position [0, 25]
drag, startPoint x: 17, startPoint y: 613, endPoint x: 185, endPoint y: 607, distance: 168.5
click at [185, 607] on input "Continong north_zone 1_zone 2_[DATE]" at bounding box center [108, 611] width 194 height 24
type input "Continong north_zone 1_zone 2_[DATE]"
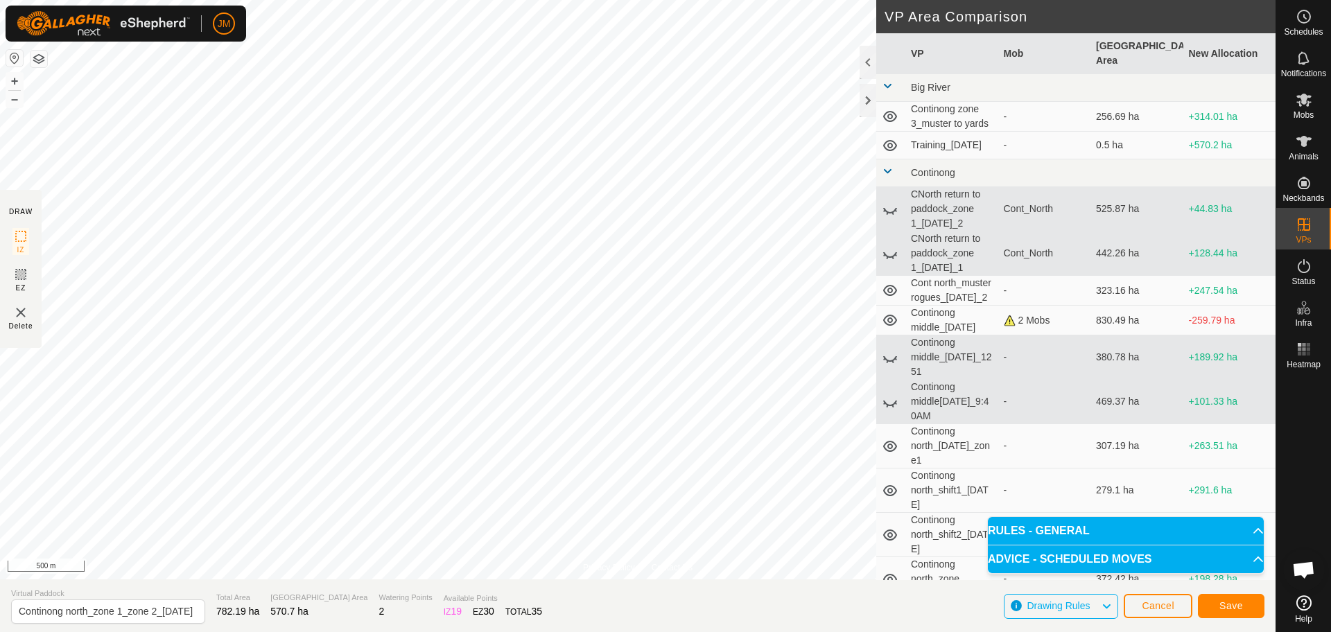
scroll to position [0, 0]
click at [26, 622] on input "Continong north_zone 1_zone 2_[DATE]" at bounding box center [108, 611] width 194 height 24
drag, startPoint x: 19, startPoint y: 612, endPoint x: 184, endPoint y: 613, distance: 165.6
click at [184, 613] on input "Continong north_zone 1_zone 2_[DATE]" at bounding box center [108, 611] width 194 height 24
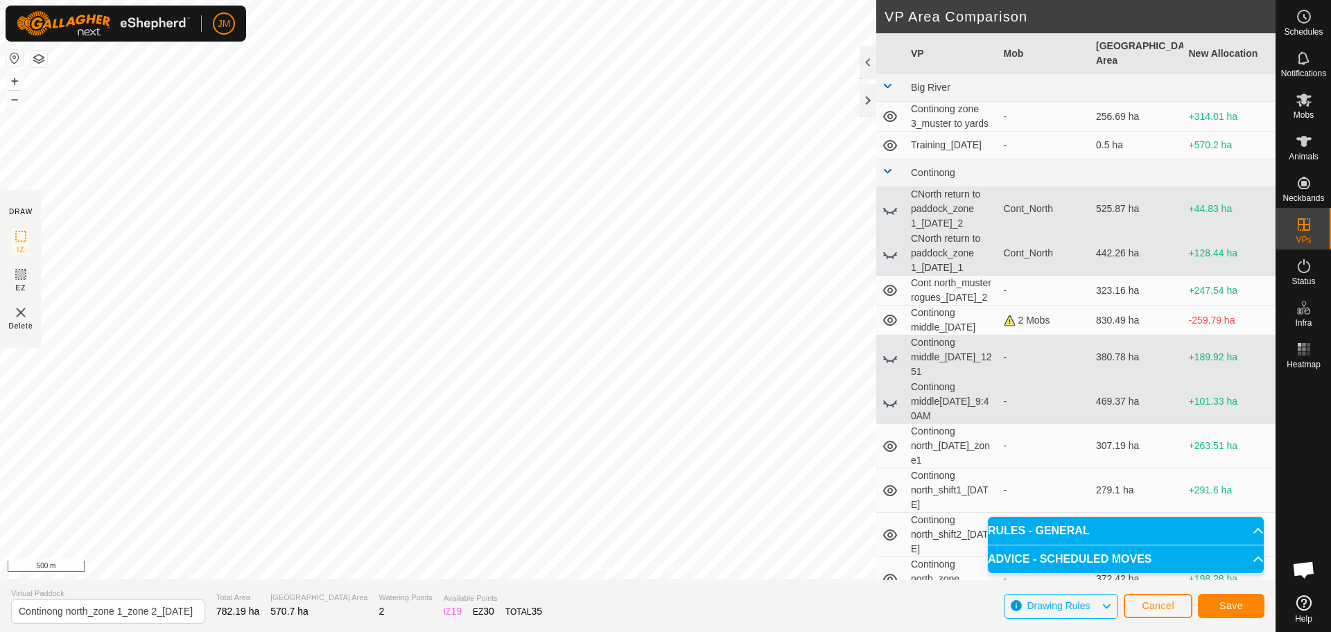
scroll to position [0, 0]
click at [41, 613] on input "Continong north_zone 1_zone 2_[DATE]" at bounding box center [108, 611] width 194 height 24
drag, startPoint x: 21, startPoint y: 615, endPoint x: 125, endPoint y: 625, distance: 103.7
click at [125, 625] on section "Virtual Paddock Continong north_zone 1_zone 2_[DATE] Total Area 782.19 ha Grazi…" at bounding box center [637, 605] width 1275 height 53
drag, startPoint x: 125, startPoint y: 625, endPoint x: 147, endPoint y: 625, distance: 22.2
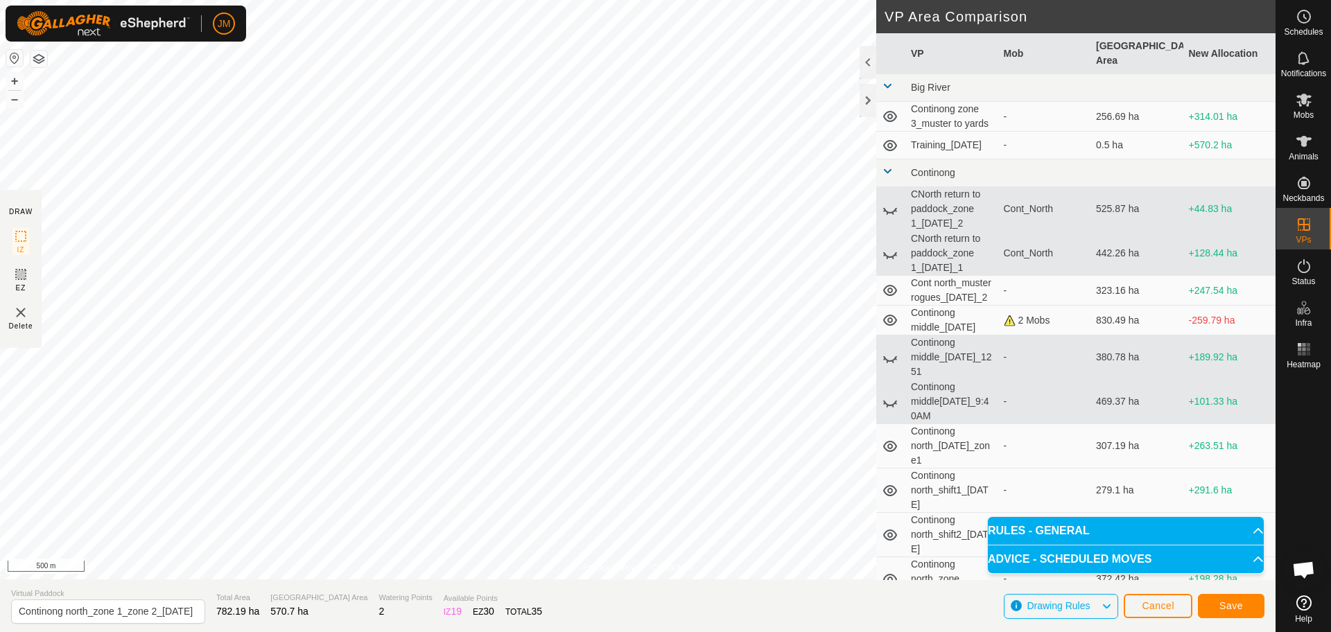
click at [147, 625] on section "Virtual Paddock Continong north_zone 1_zone 2_[DATE] Total Area 782.19 ha Grazi…" at bounding box center [637, 605] width 1275 height 53
click at [154, 615] on input "Continong north_zone 1_zone 2_[DATE]" at bounding box center [108, 611] width 194 height 24
drag, startPoint x: 163, startPoint y: 612, endPoint x: 200, endPoint y: 611, distance: 36.7
click at [200, 611] on section "Virtual Paddock Continong north_zone 1_zone 2_[DATE] Total Area 782.19 ha Grazi…" at bounding box center [637, 605] width 1275 height 53
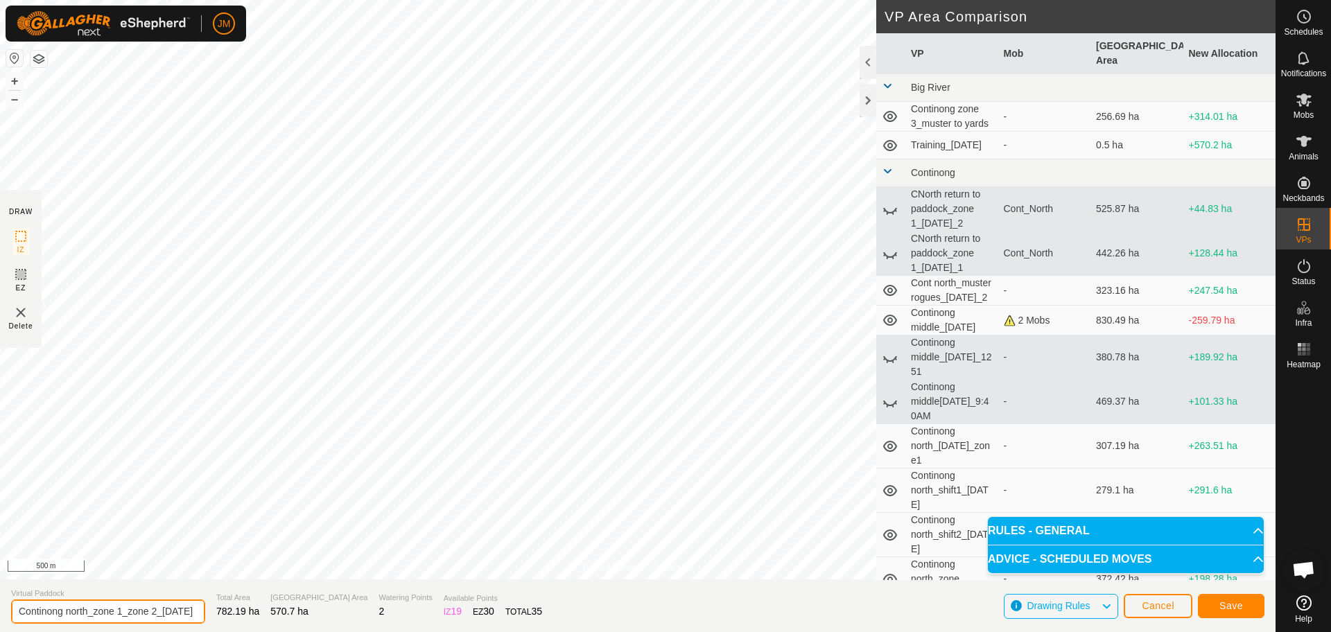
click at [175, 615] on input "Continong north_zone 1_zone 2_[DATE]" at bounding box center [108, 611] width 194 height 24
click at [76, 614] on input "Continong north_zone 1_zone 2_[DATE]" at bounding box center [108, 611] width 194 height 24
click at [161, 611] on input "Continong north_zone 1_zone 2_[DATE]" at bounding box center [108, 611] width 194 height 24
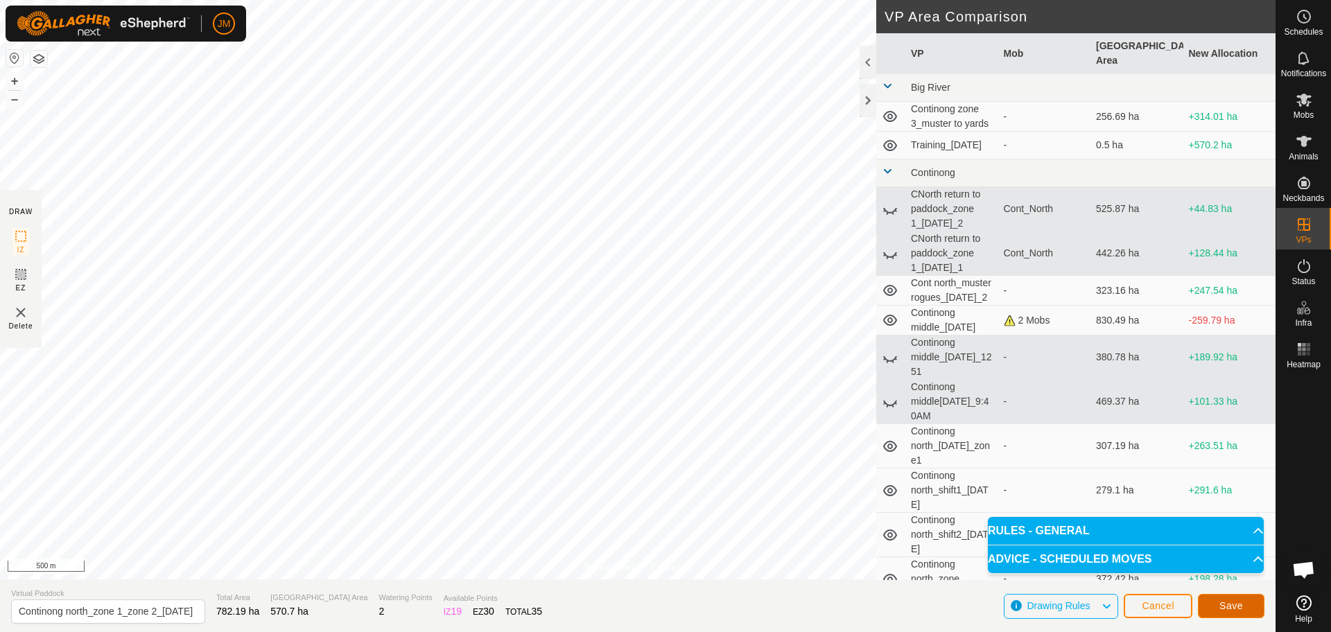
scroll to position [0, 0]
click at [1238, 606] on span "Save" at bounding box center [1231, 605] width 24 height 11
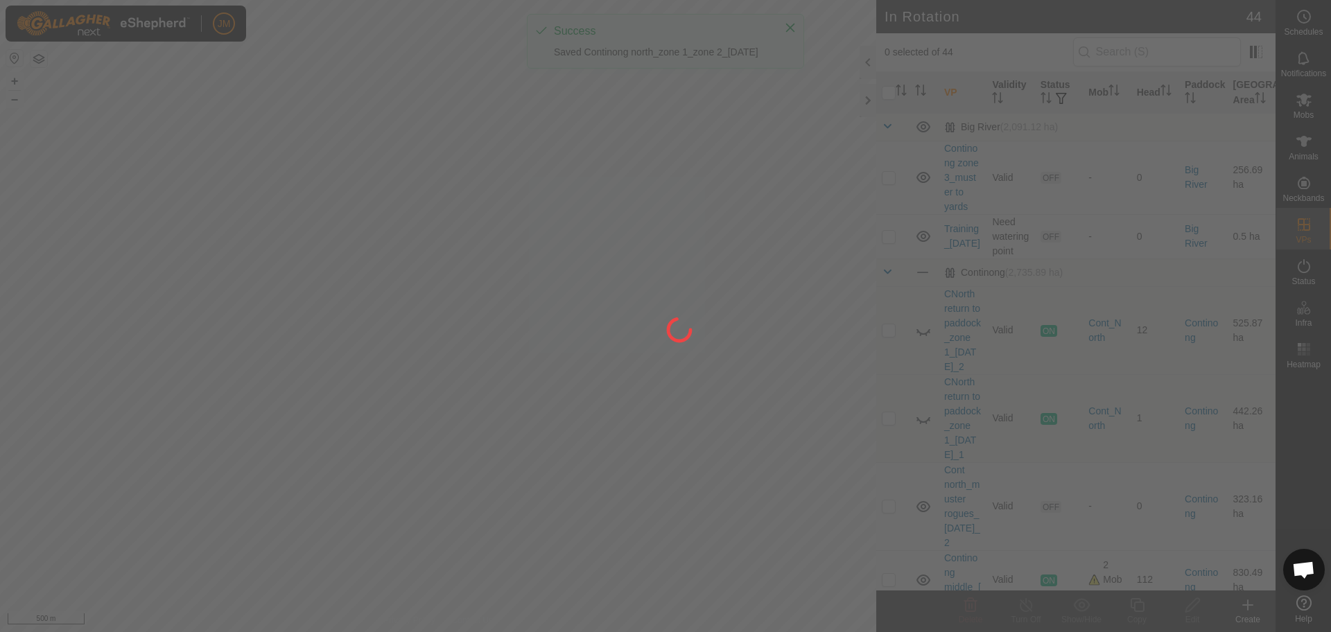
drag, startPoint x: 340, startPoint y: 401, endPoint x: 385, endPoint y: 391, distance: 46.2
click at [385, 391] on div at bounding box center [665, 316] width 1331 height 632
click at [435, 401] on div at bounding box center [665, 316] width 1331 height 632
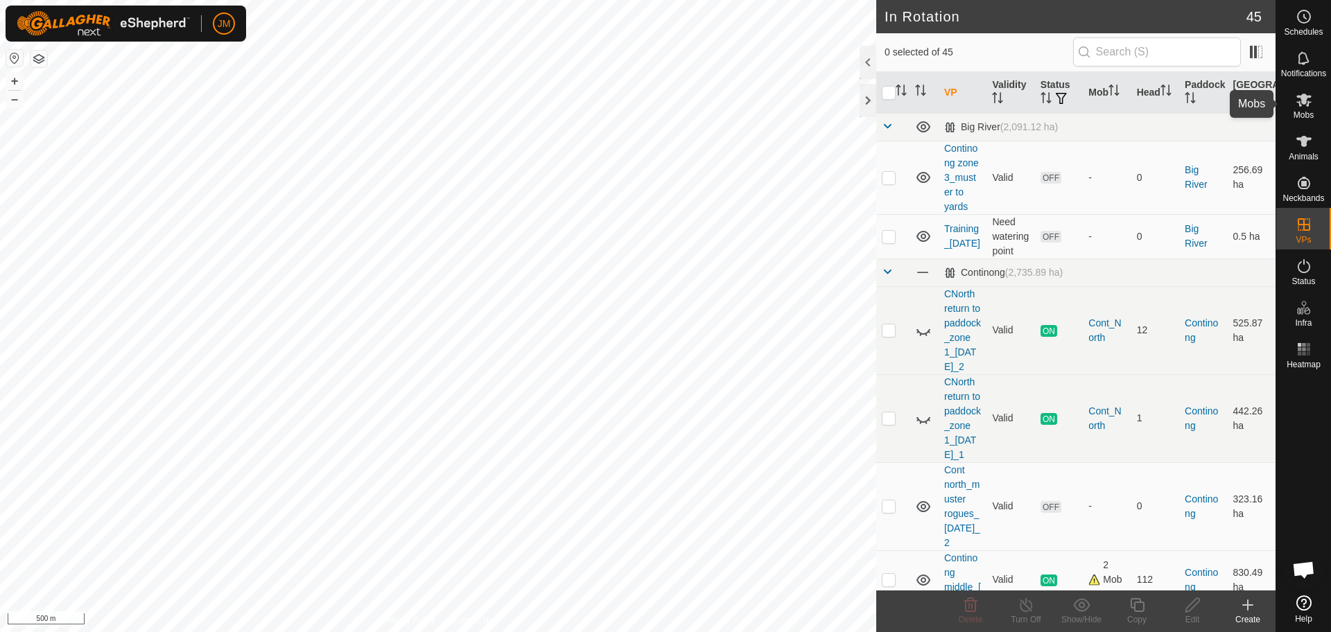
click at [1304, 112] on span "Mobs" at bounding box center [1303, 115] width 20 height 8
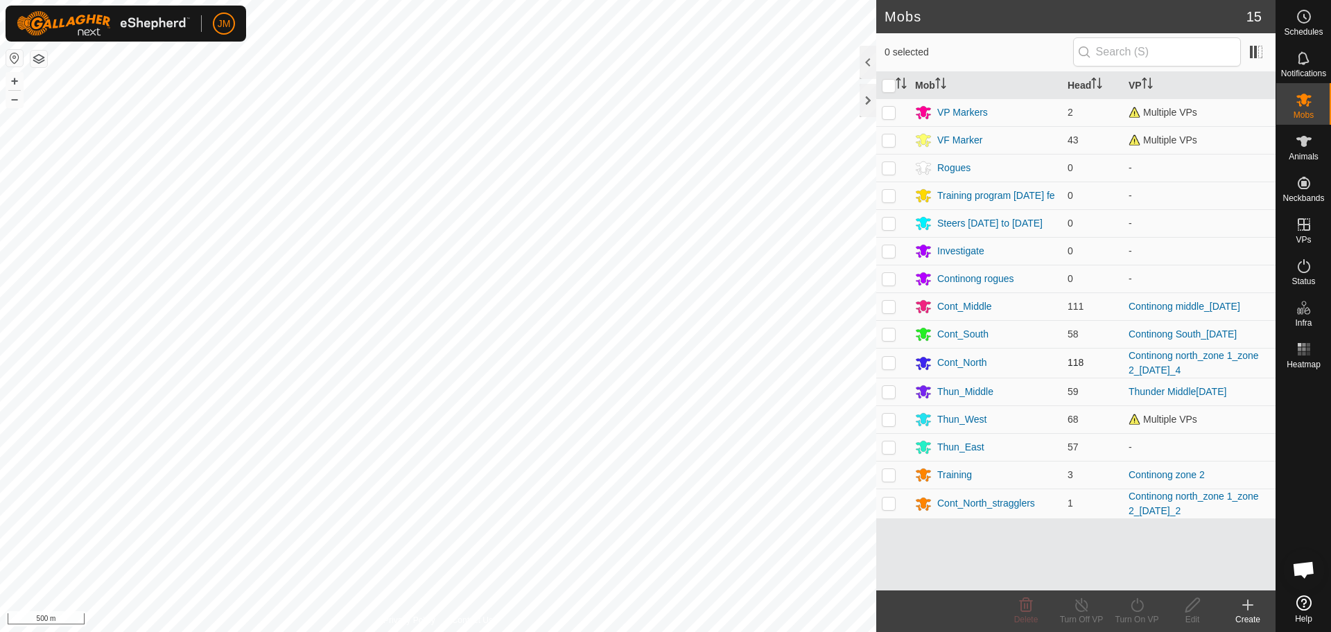
click at [887, 365] on p-checkbox at bounding box center [889, 362] width 14 height 11
checkbox input "true"
click at [900, 85] on icon "Activate to sort" at bounding box center [900, 83] width 11 height 11
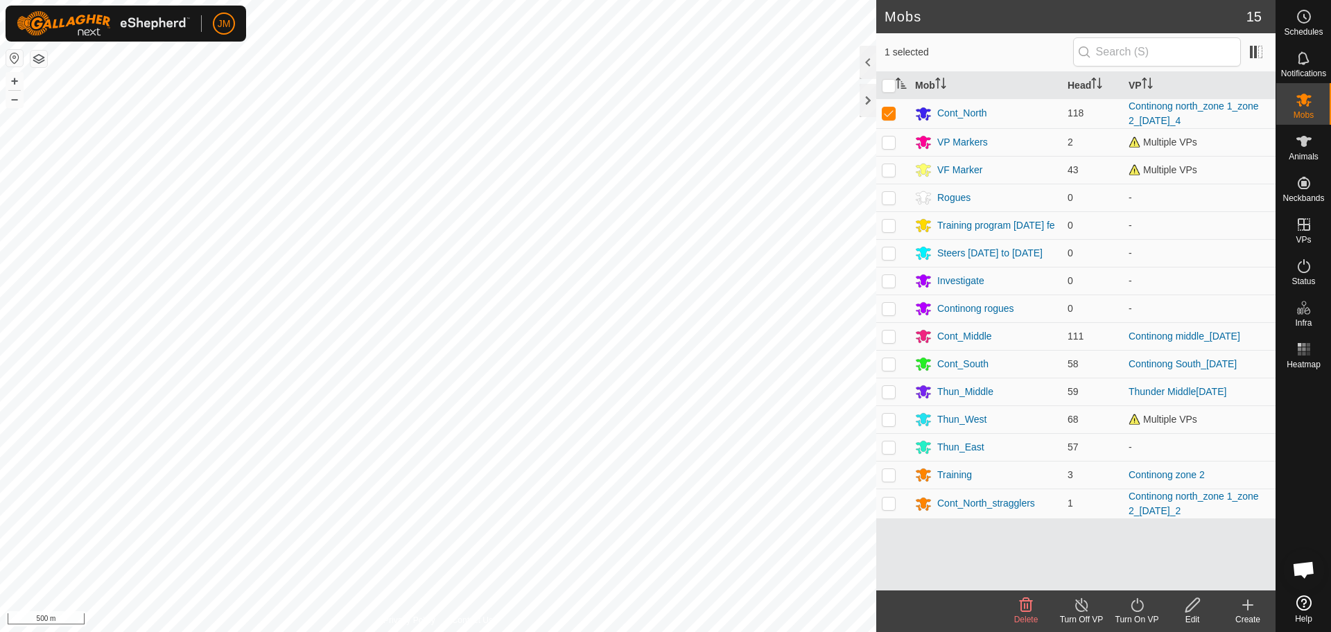
click at [1137, 610] on icon at bounding box center [1136, 605] width 17 height 17
click at [1153, 570] on link "Now" at bounding box center [1178, 575] width 137 height 28
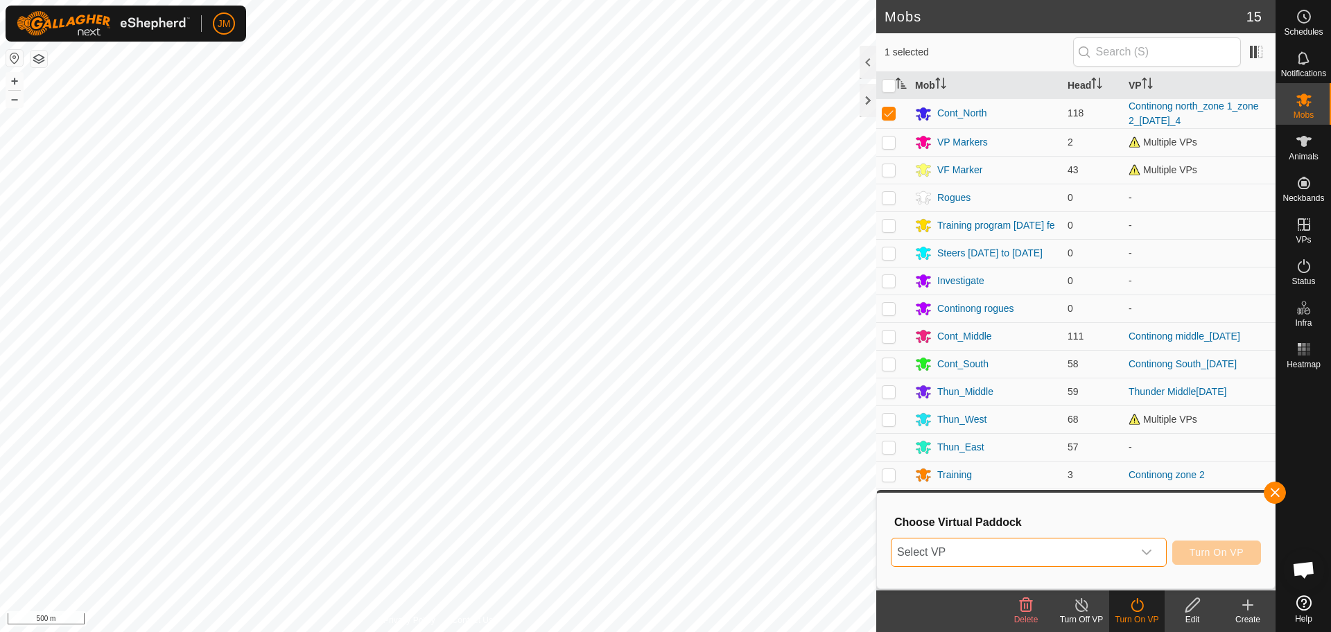
click at [1017, 555] on span "Select VP" at bounding box center [1011, 552] width 241 height 28
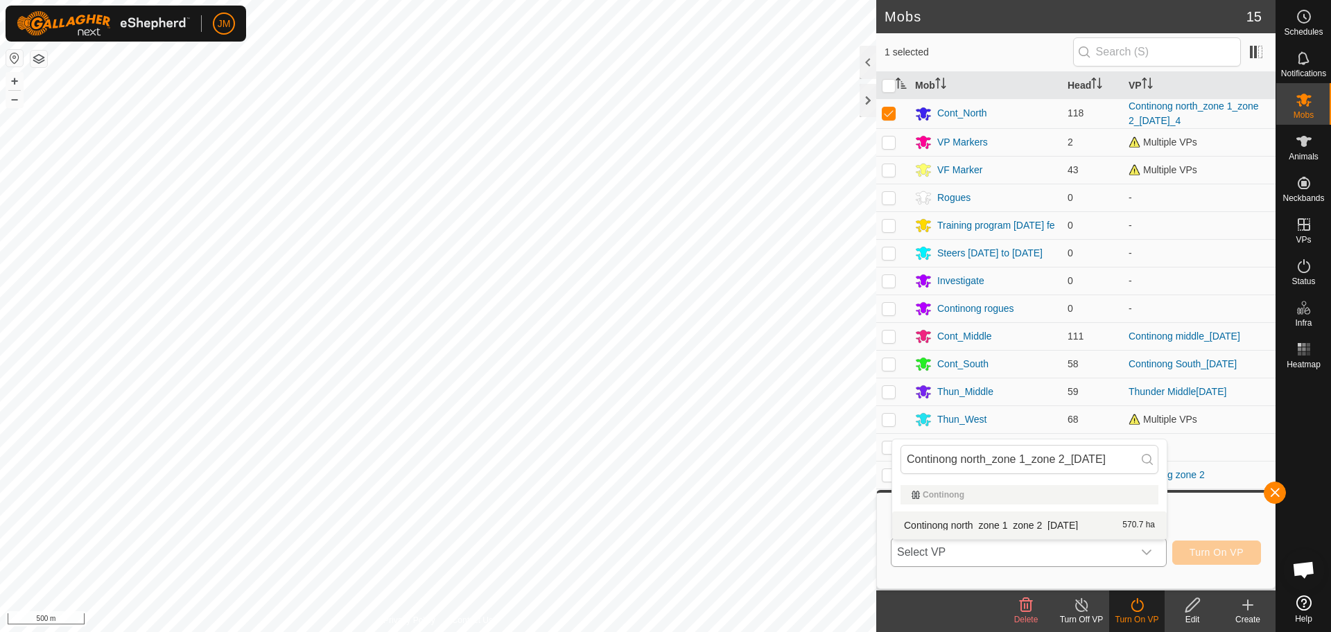
type input "Continong north_zone 1_zone 2_[DATE]"
click at [1066, 527] on li "Continong north_zone 1_zone 2_[DATE] 570.7 ha" at bounding box center [1029, 525] width 274 height 28
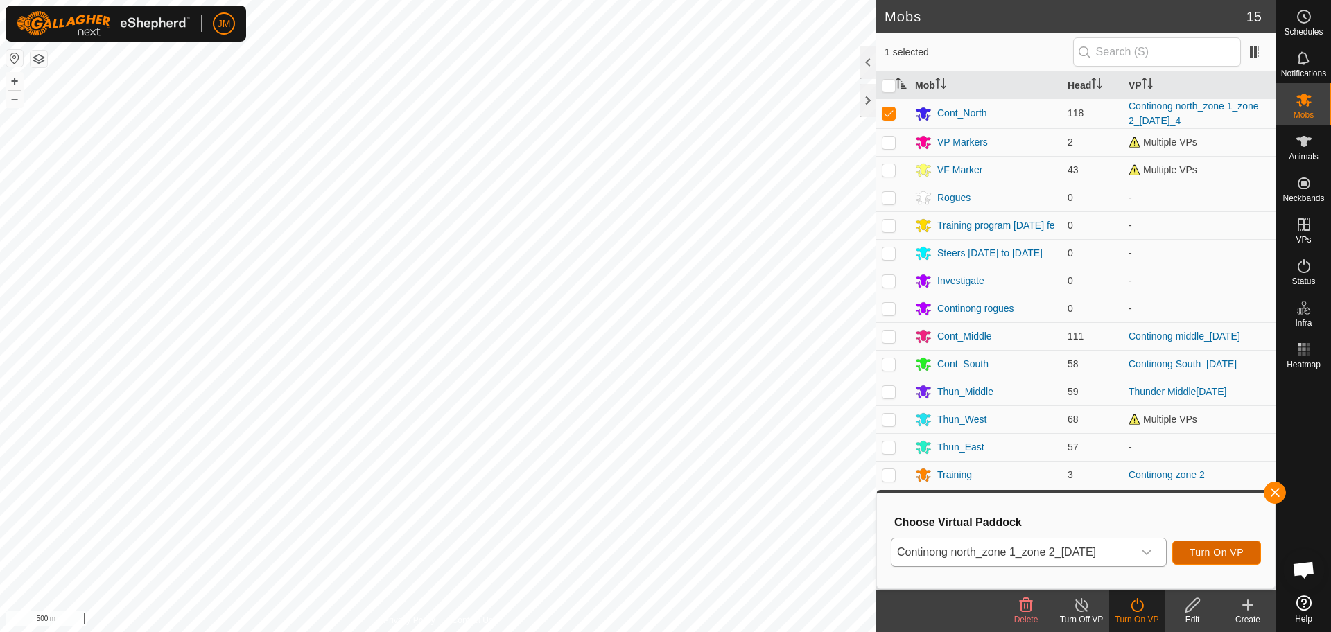
click at [1211, 550] on span "Turn On VP" at bounding box center [1216, 552] width 54 height 11
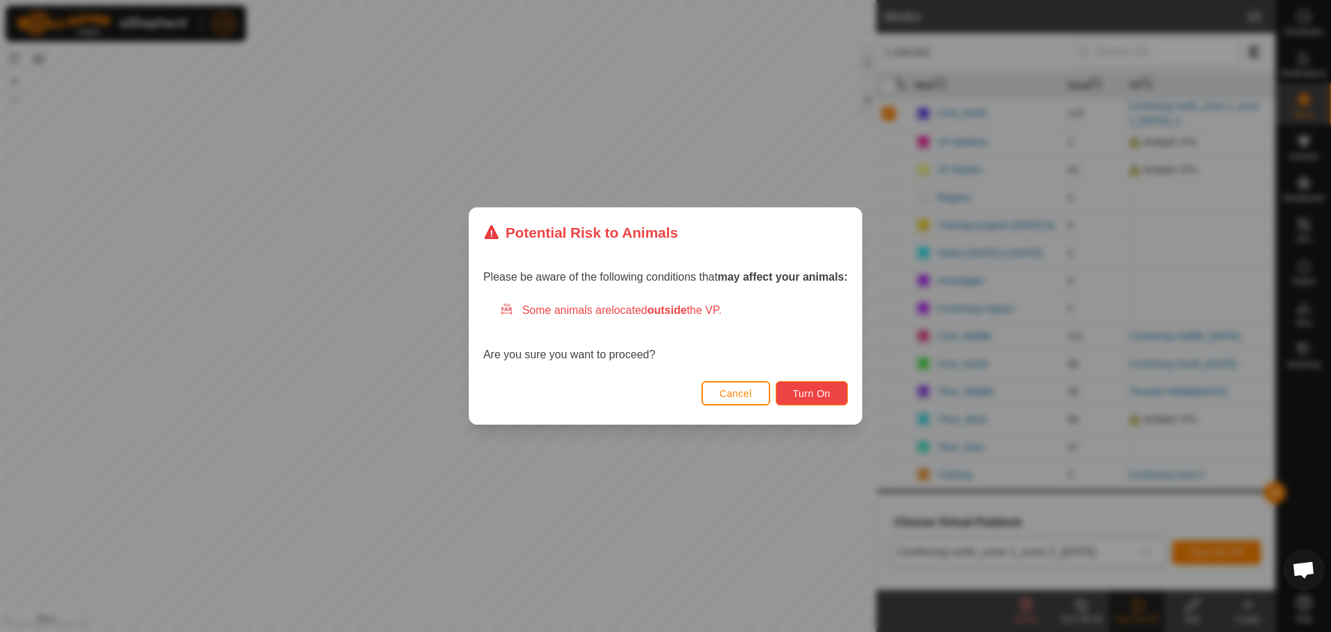
click at [809, 401] on button "Turn On" at bounding box center [812, 393] width 72 height 24
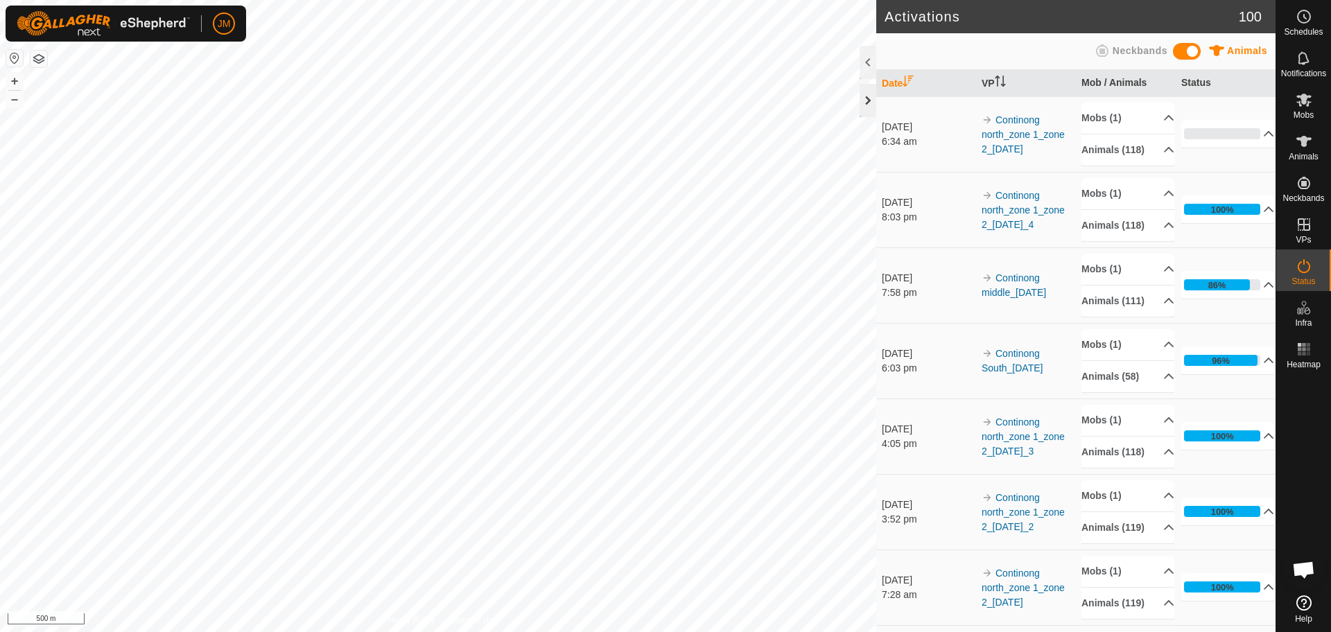
click at [868, 105] on div at bounding box center [867, 100] width 17 height 33
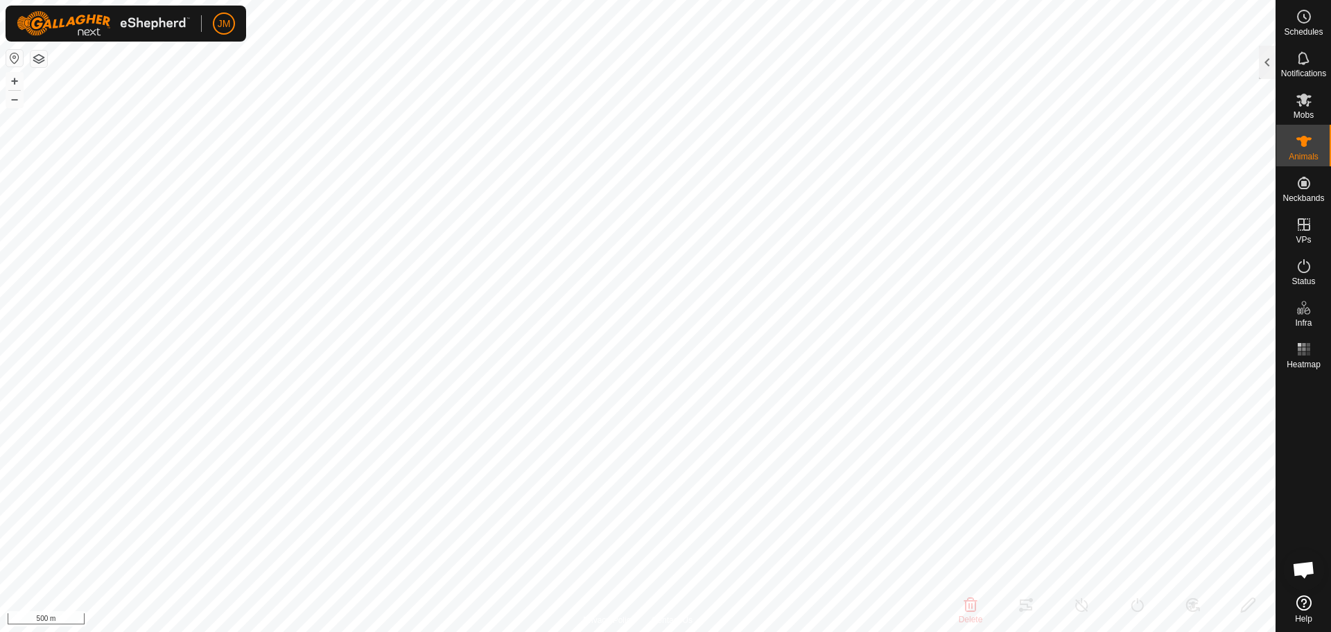
type input "230326"
type input "-"
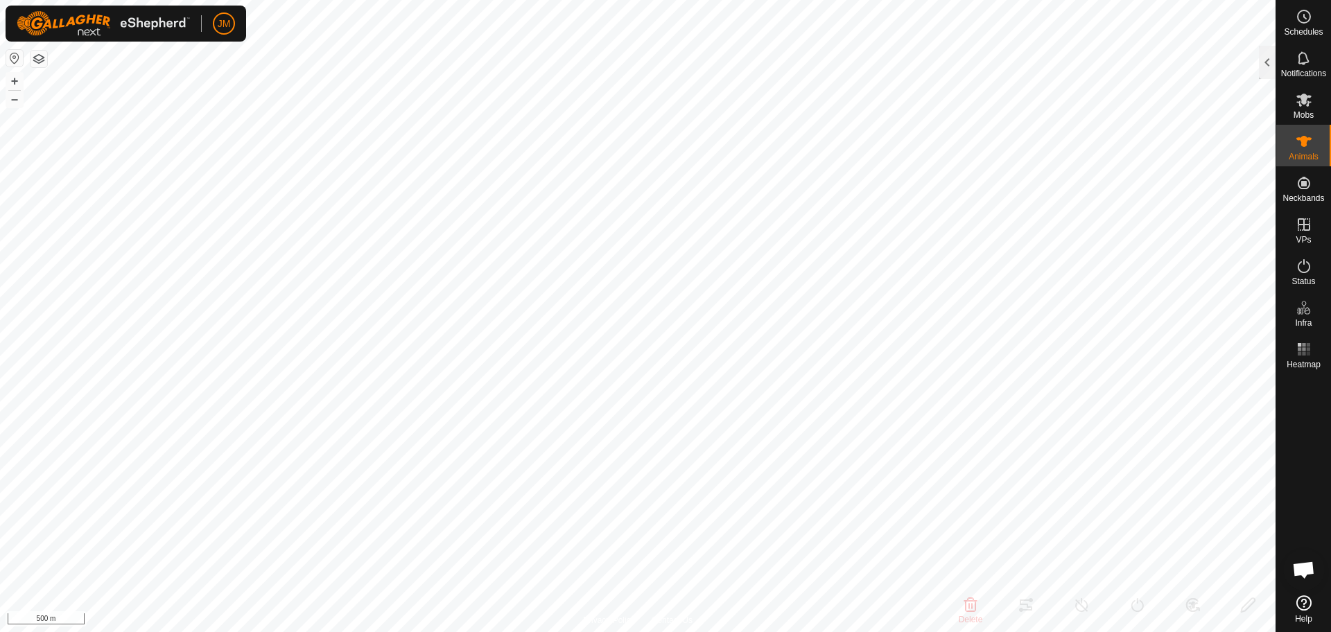
type input "-"
click at [825, 416] on div "230010 1225181350 Thun_West Thunder zone 1 + – ⇧ i 500 m" at bounding box center [637, 316] width 1275 height 632
type input "230010"
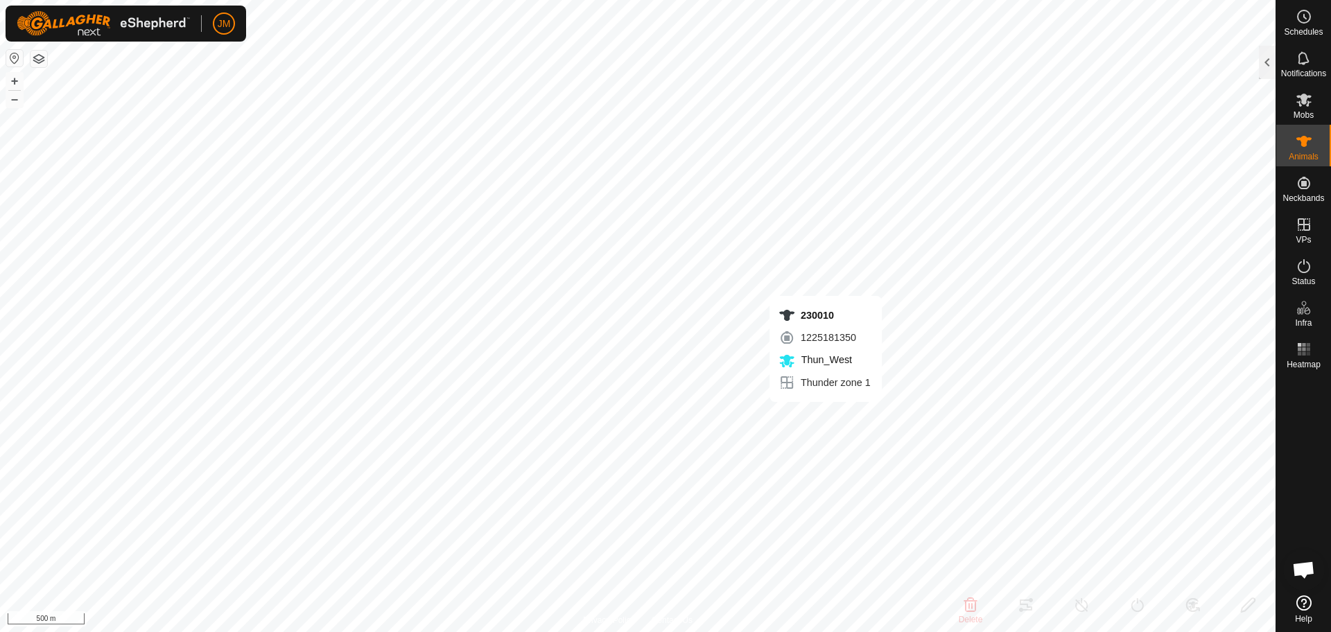
type input "-"
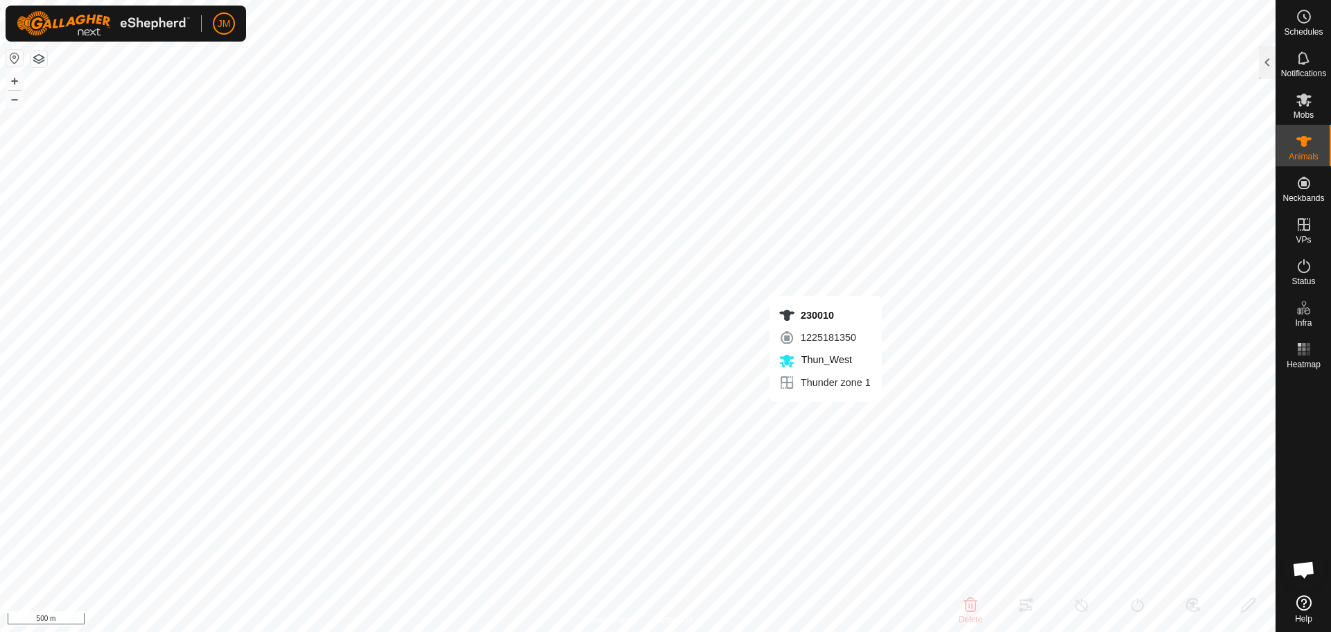
type input "-"
type input "230326"
type input "-"
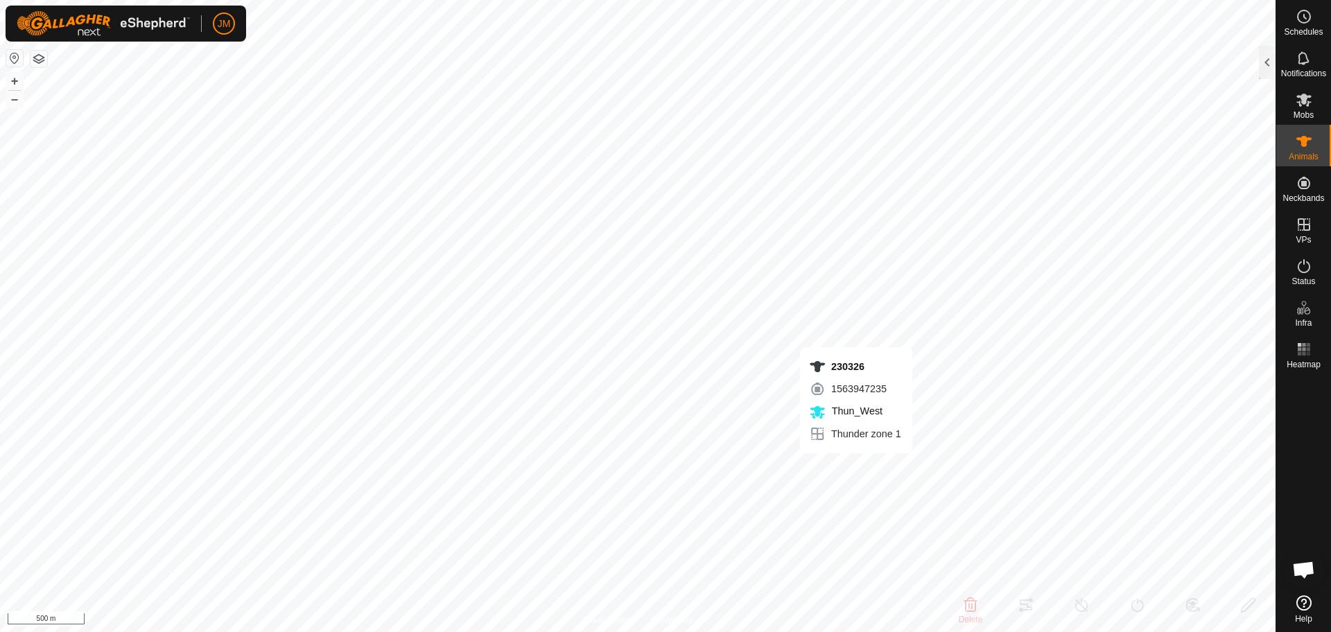
type input "-"
click at [1264, 71] on div at bounding box center [1267, 62] width 17 height 33
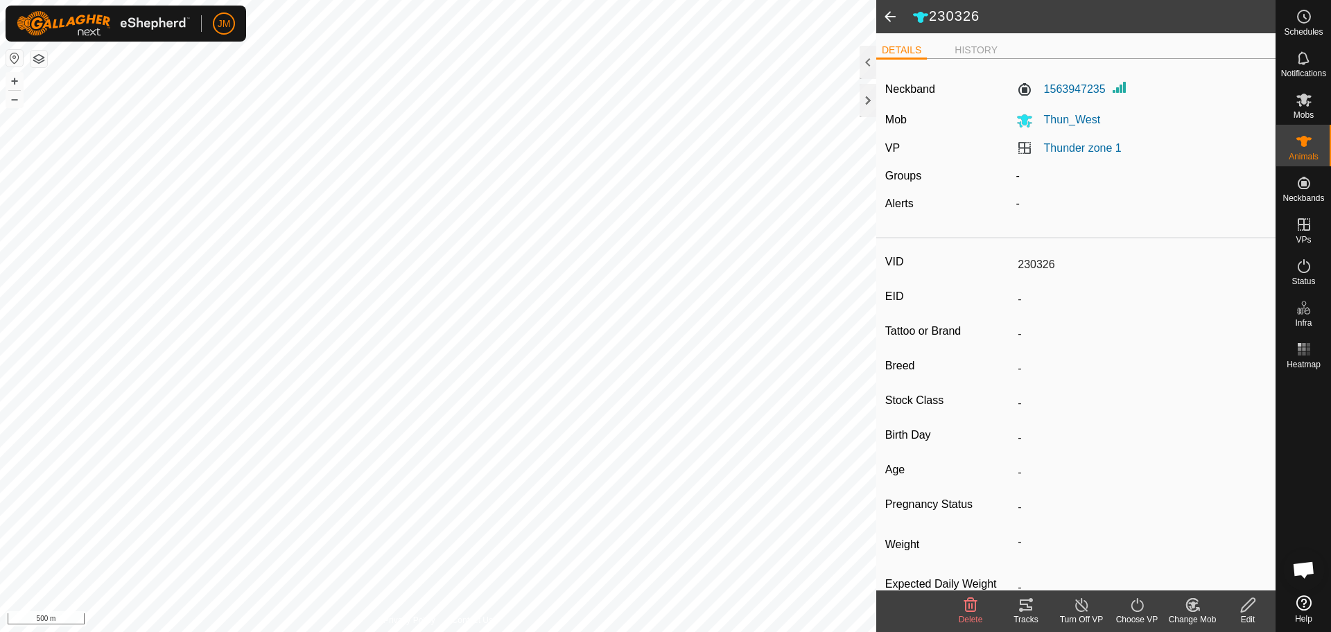
click at [1085, 155] on div "Thunder zone 1" at bounding box center [1141, 148] width 262 height 17
click at [1086, 149] on link "Thunder zone 1" at bounding box center [1083, 148] width 78 height 12
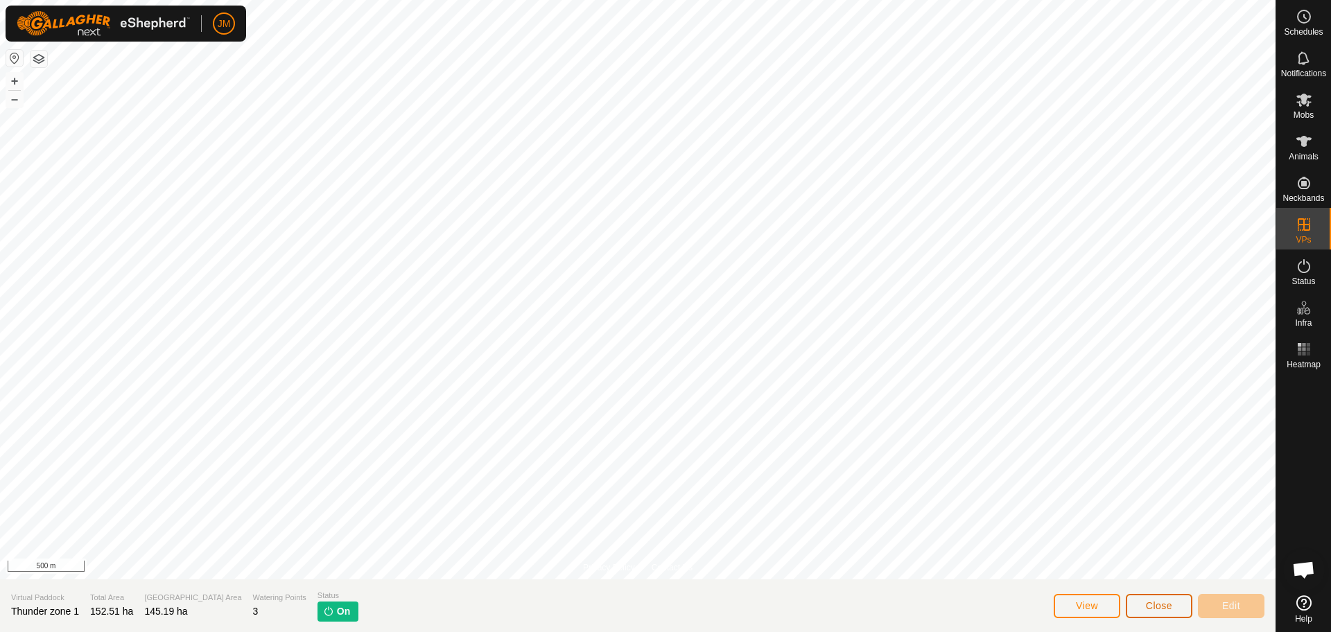
click at [1150, 604] on span "Close" at bounding box center [1159, 605] width 26 height 11
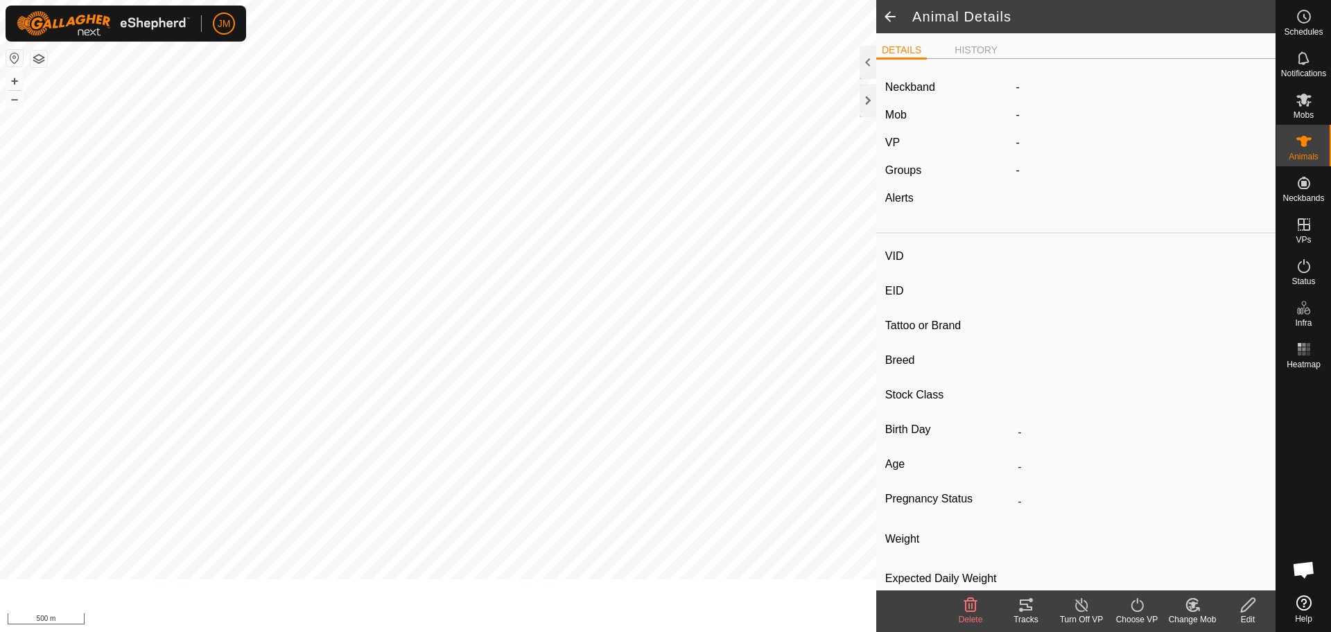
type input "230326"
type input "-"
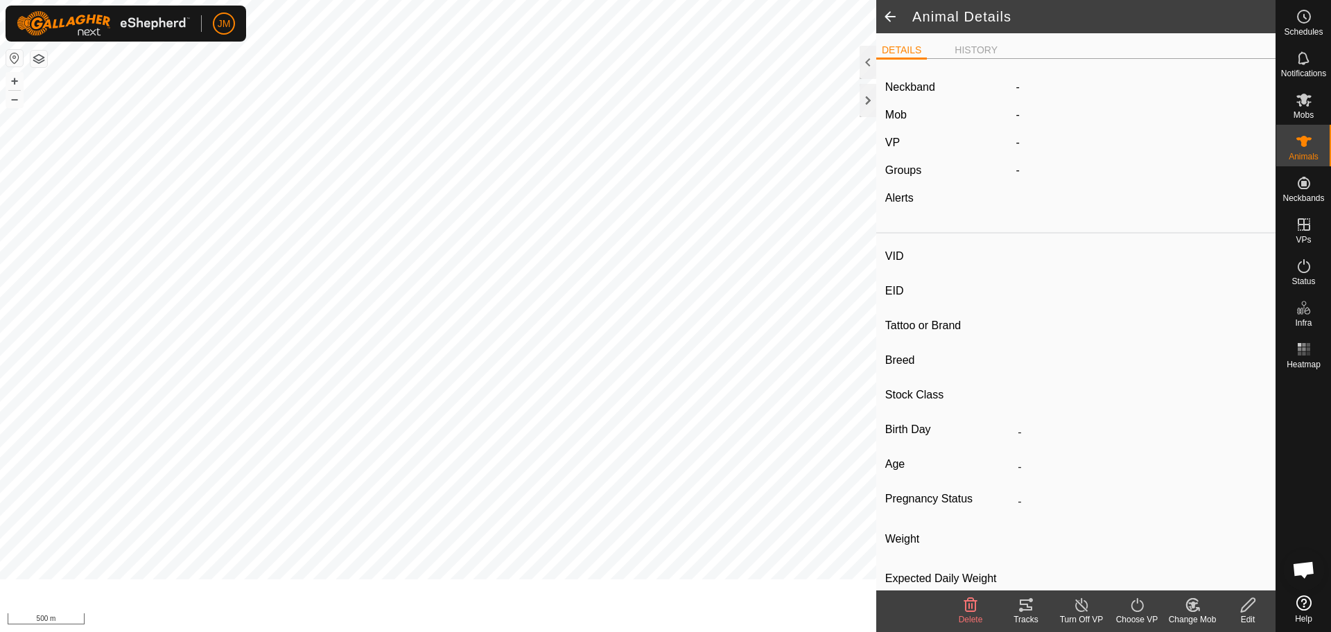
type input "-"
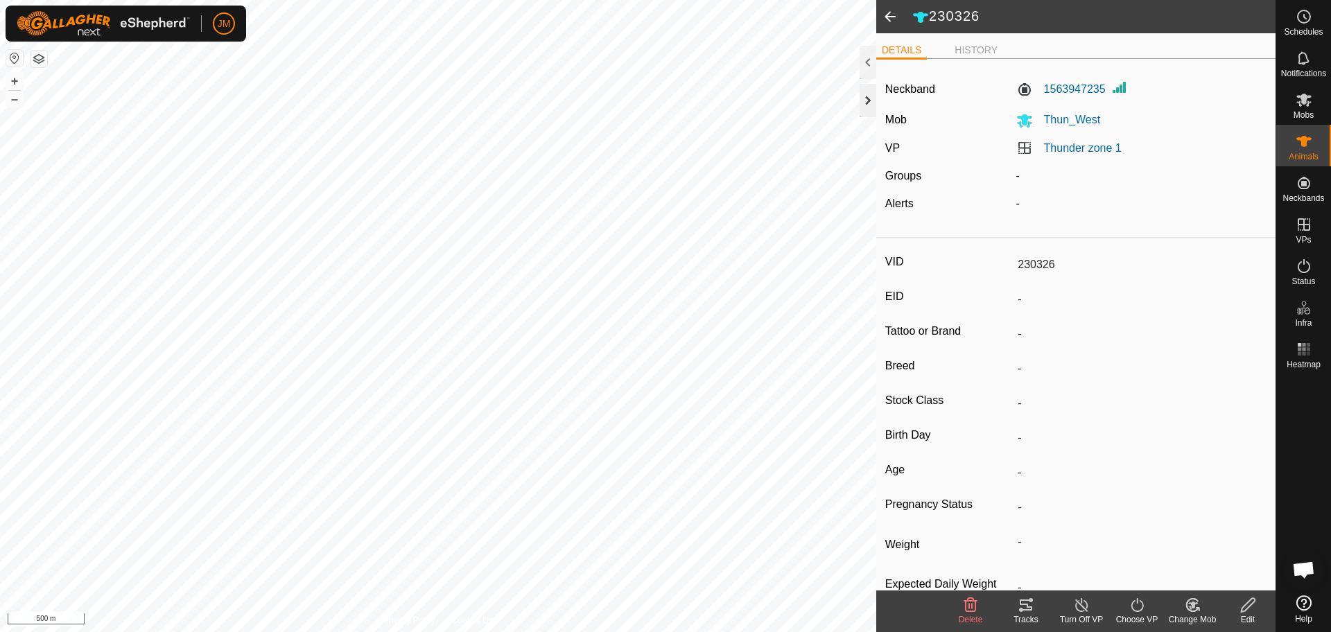
click at [863, 98] on div at bounding box center [867, 100] width 17 height 33
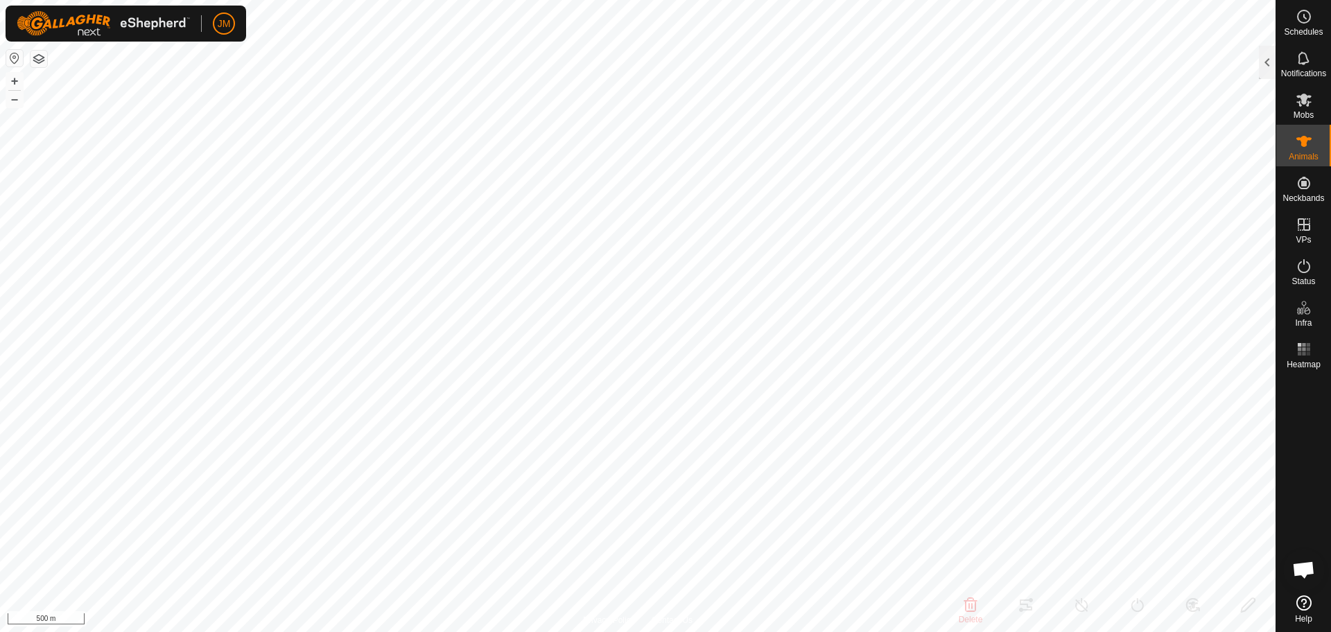
type input "20618"
type input "-"
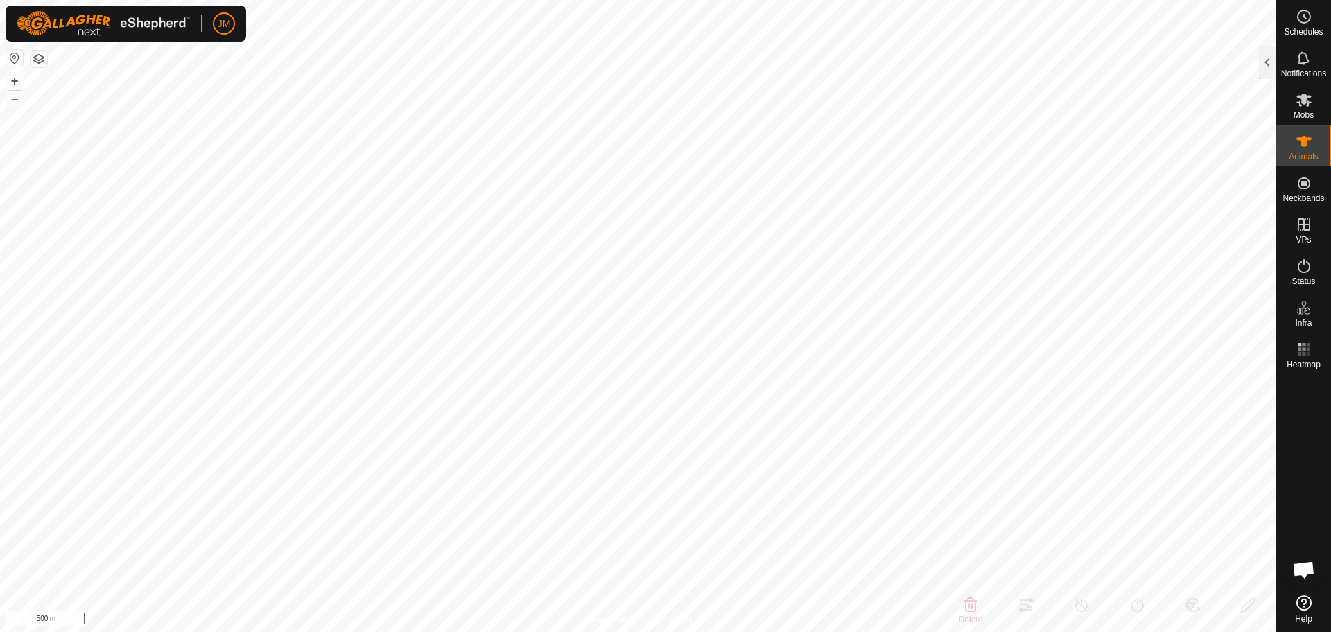
type input "-"
click at [10, 80] on button "+" at bounding box center [14, 81] width 17 height 17
click at [1268, 70] on div at bounding box center [1267, 62] width 17 height 33
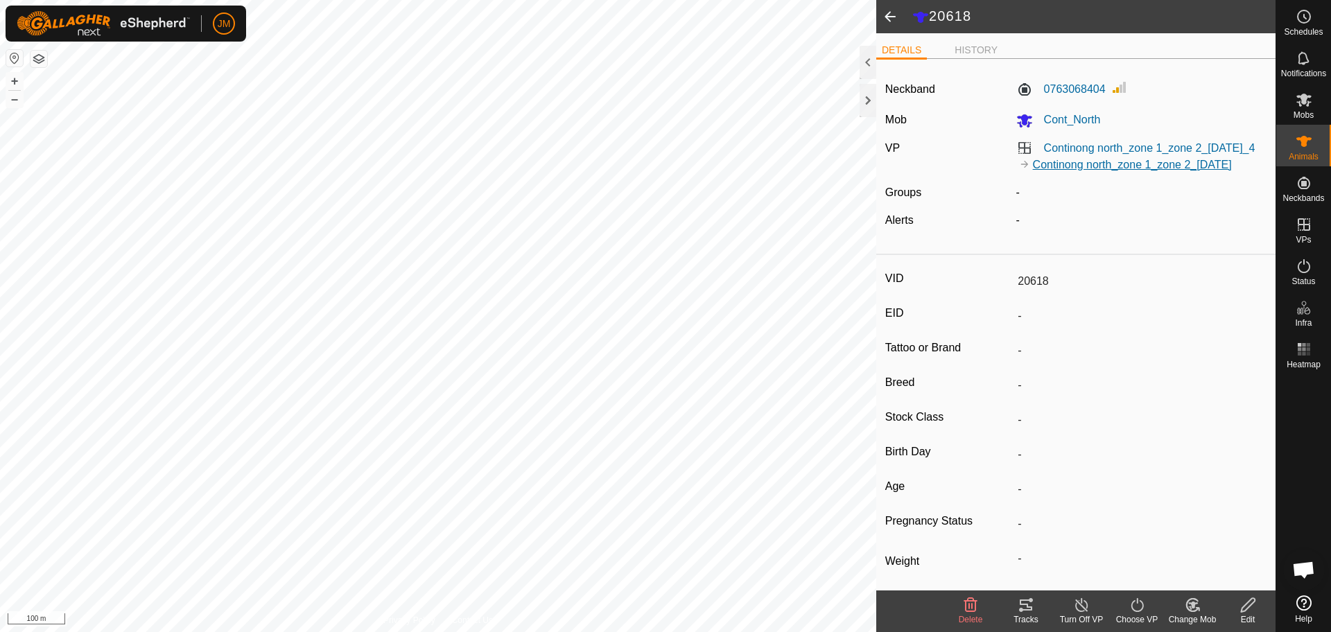
click at [1141, 164] on link "Continong north_zone 1_zone 2_[DATE]" at bounding box center [1132, 165] width 199 height 12
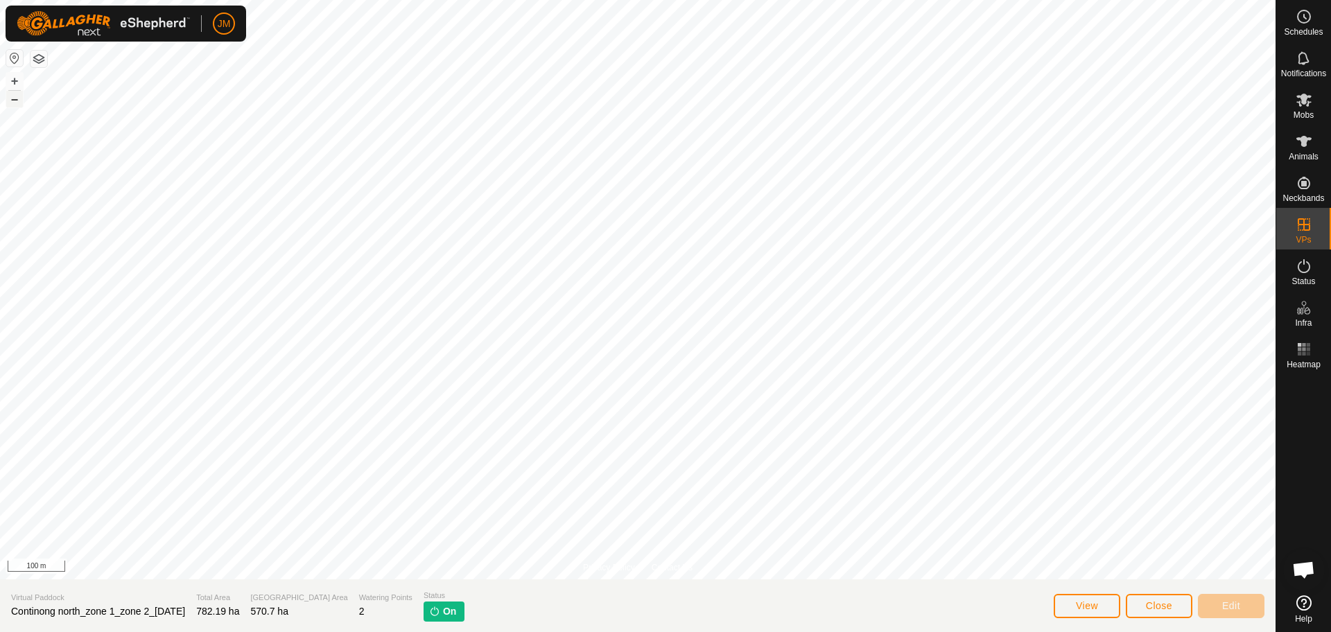
click at [12, 103] on button "–" at bounding box center [14, 99] width 17 height 17
click at [1159, 607] on span "Close" at bounding box center [1159, 605] width 26 height 11
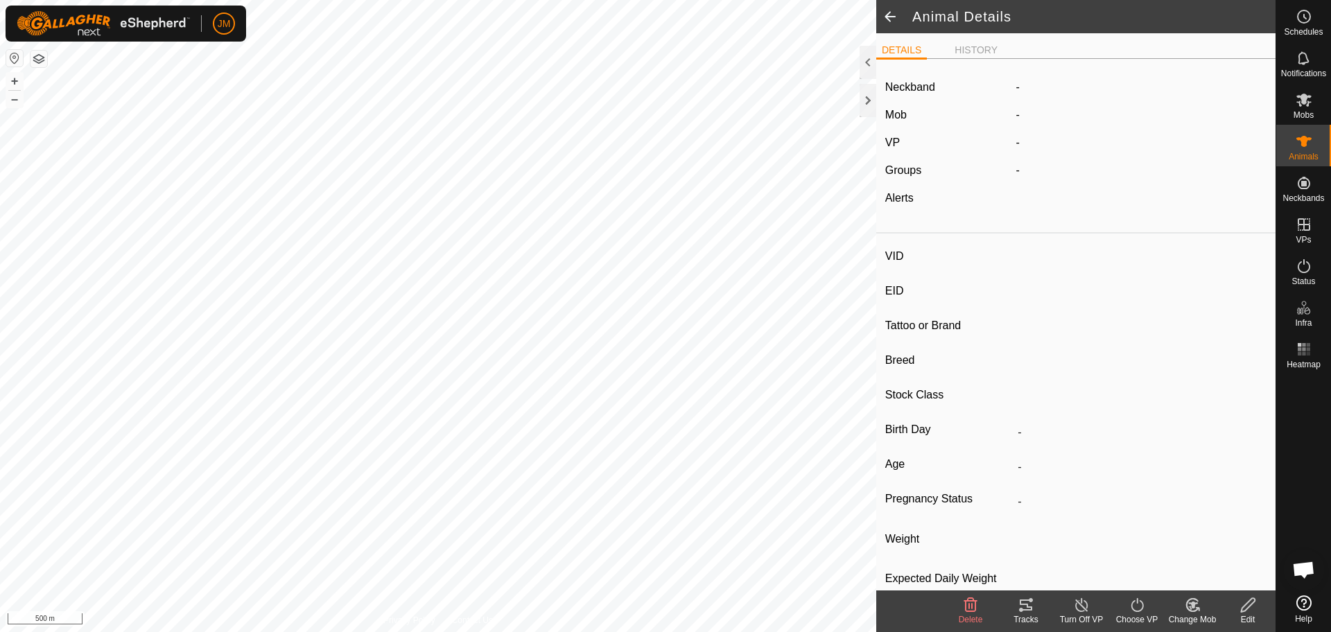
type input "20618"
type input "-"
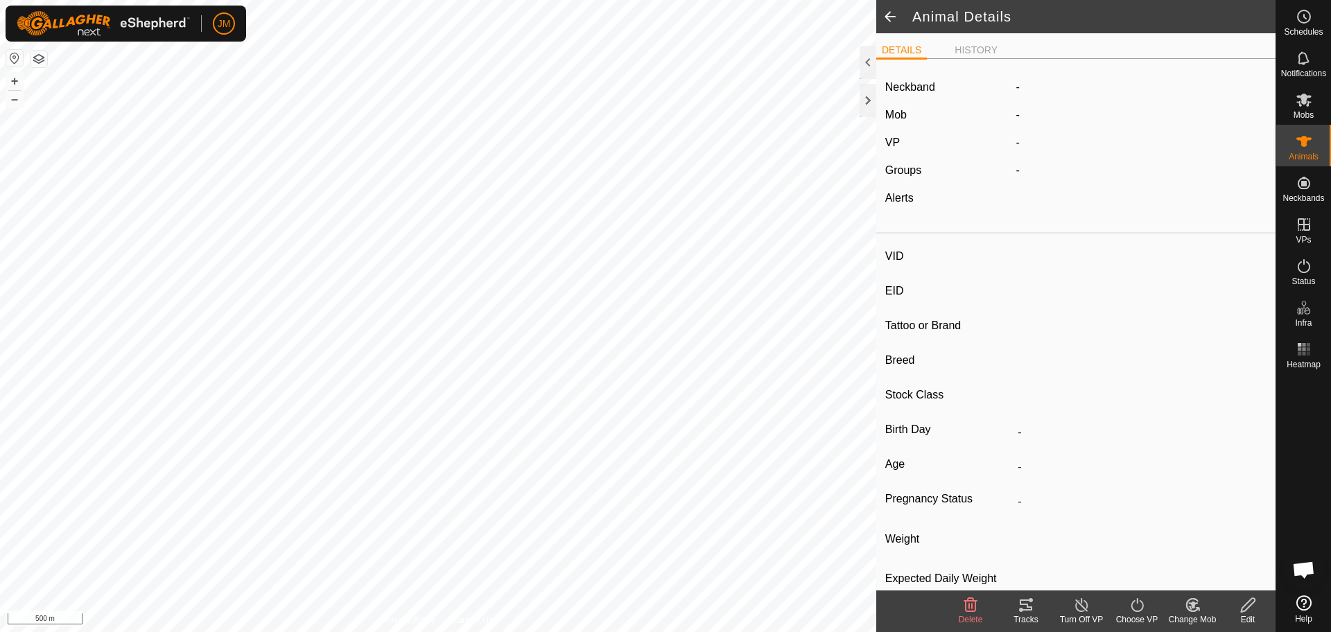
type input "-"
